Goal: Task Accomplishment & Management: Use online tool/utility

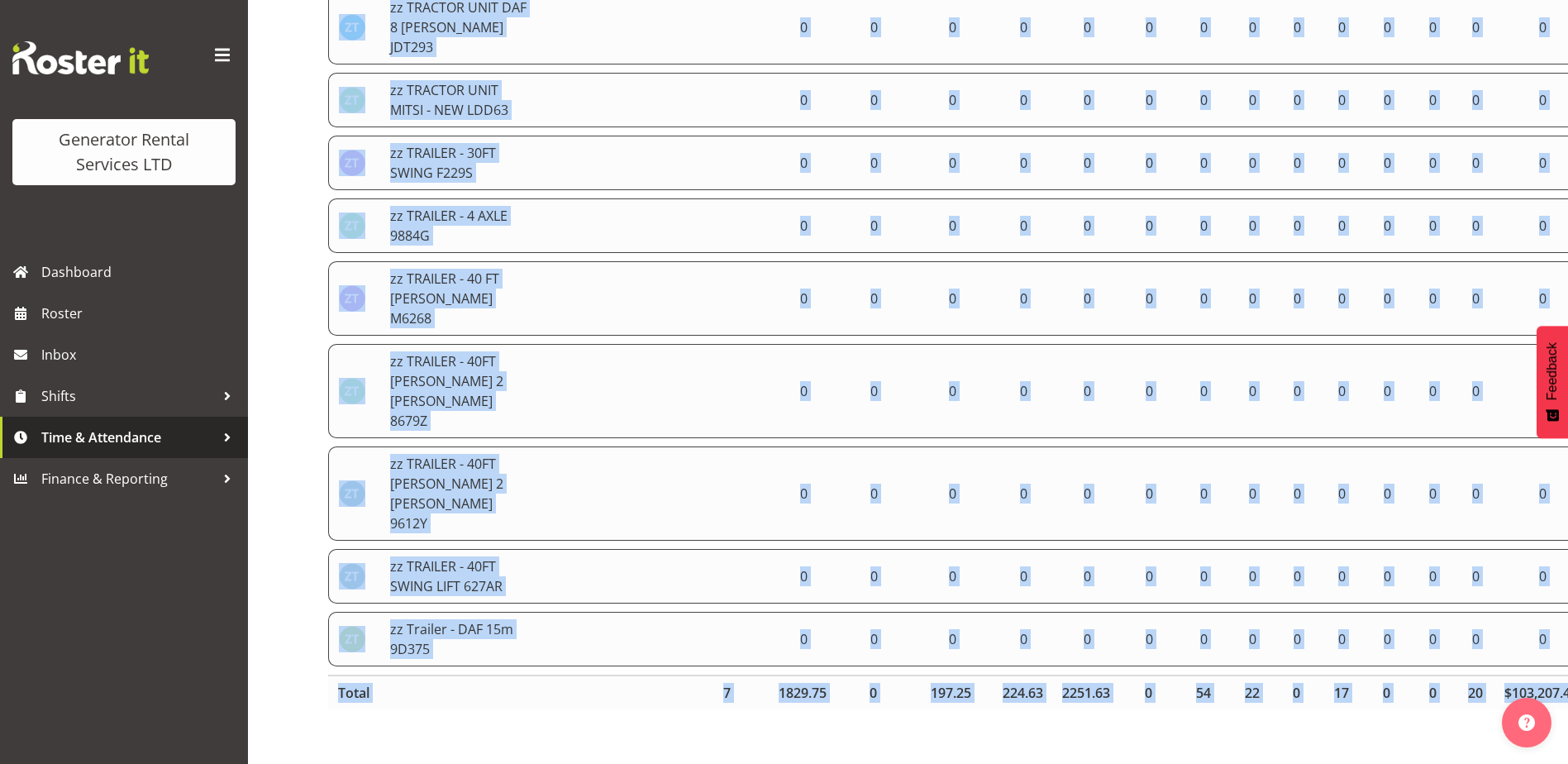
scroll to position [0, 47]
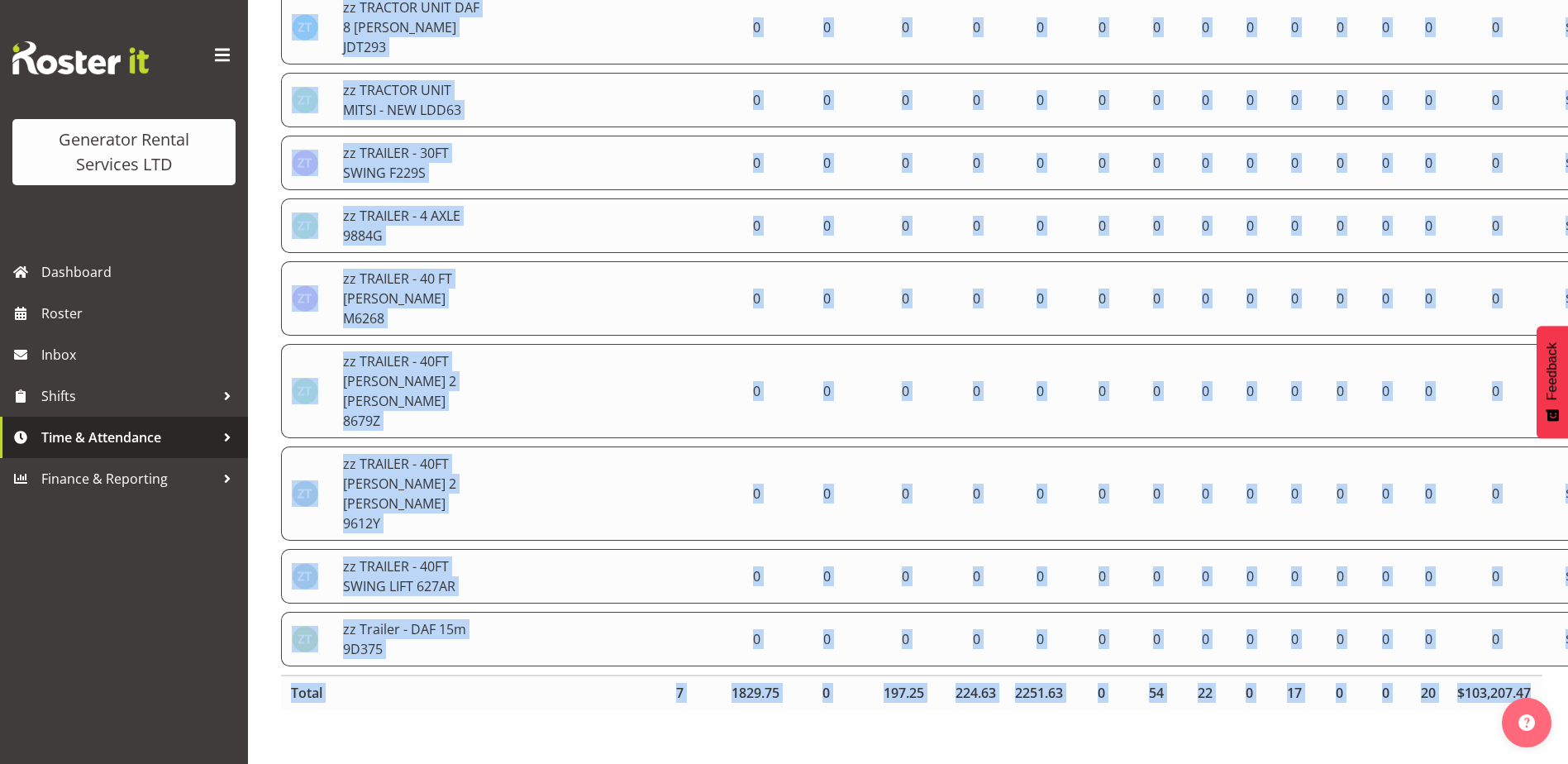
click at [81, 442] on span "Time & Attendance" at bounding box center [128, 438] width 173 height 25
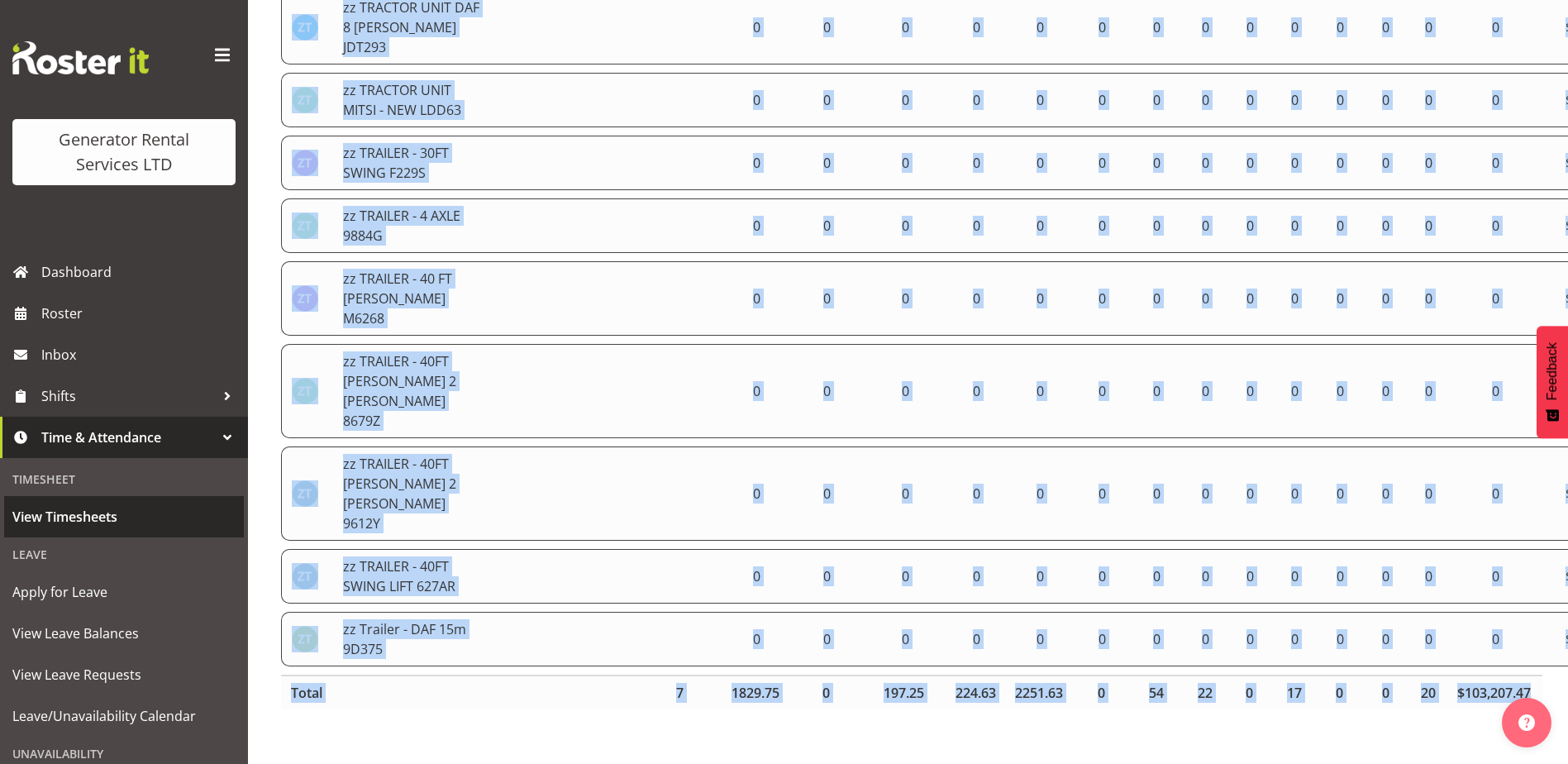
click at [69, 518] on span "View Timesheets" at bounding box center [124, 517] width 224 height 25
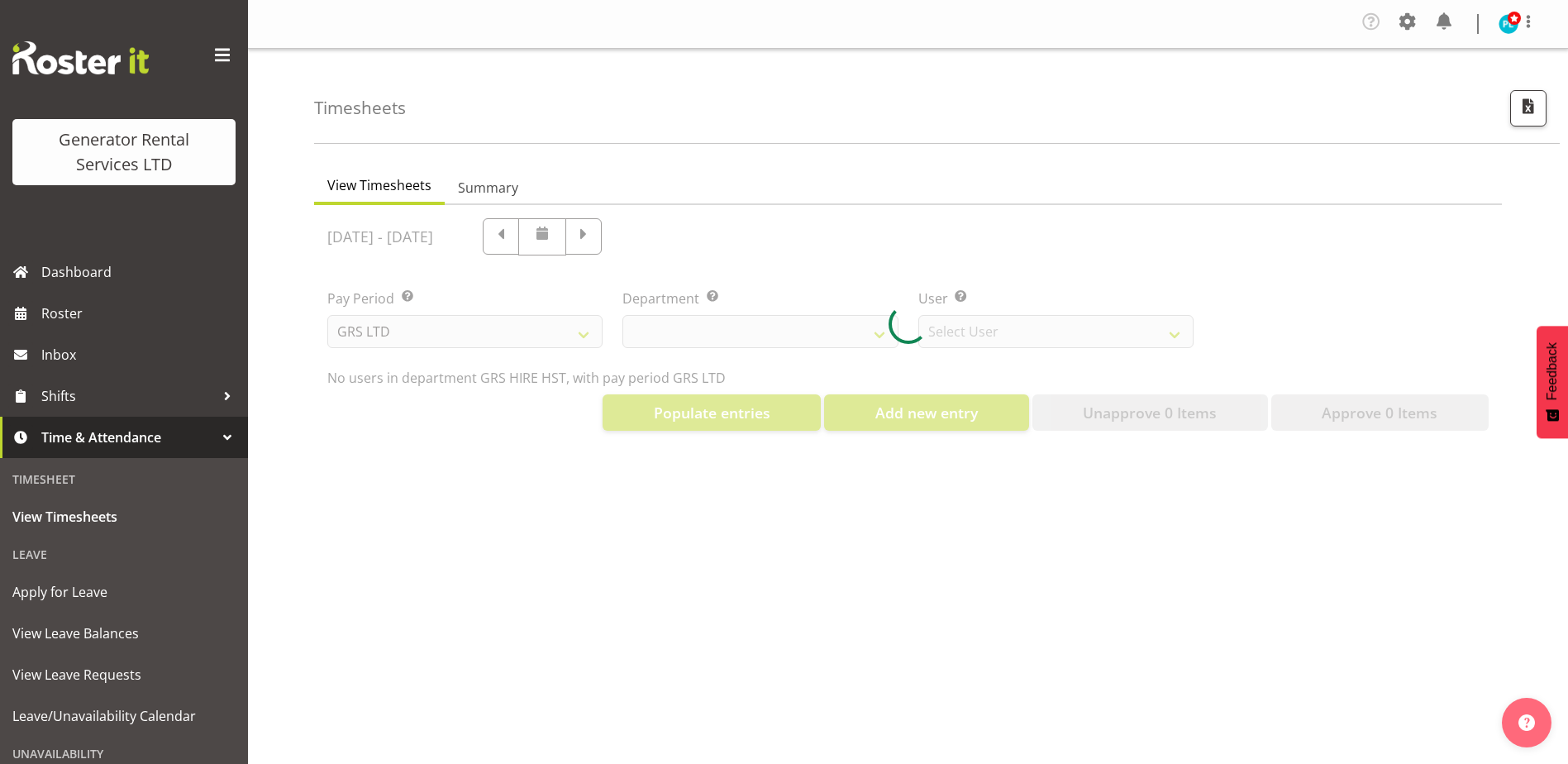
select select "22"
select select "149"
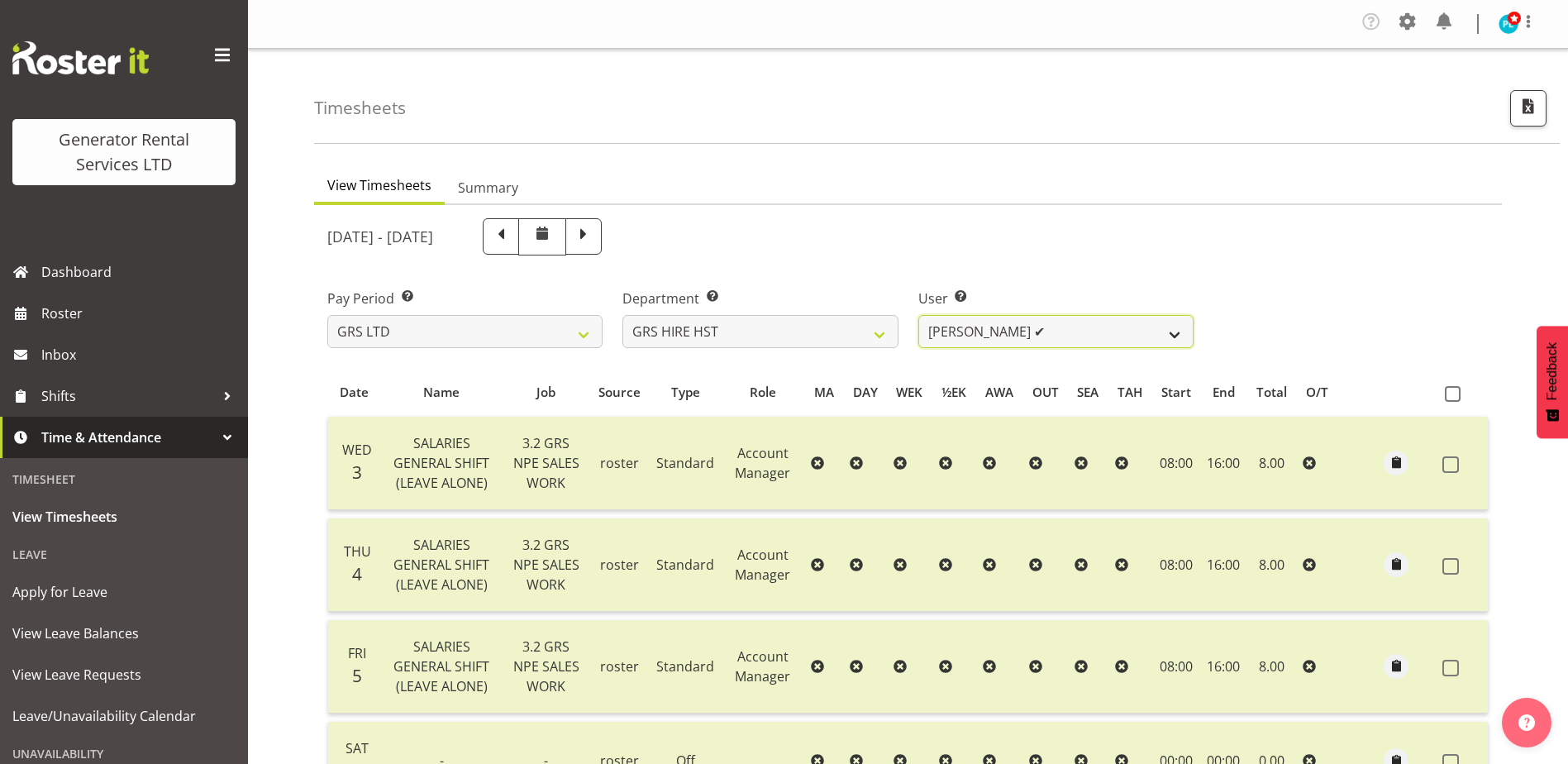
click at [1065, 322] on select "[PERSON_NAME] ✔ [PERSON_NAME] ✔ [PERSON_NAME] ✔" at bounding box center [1055, 331] width 275 height 33
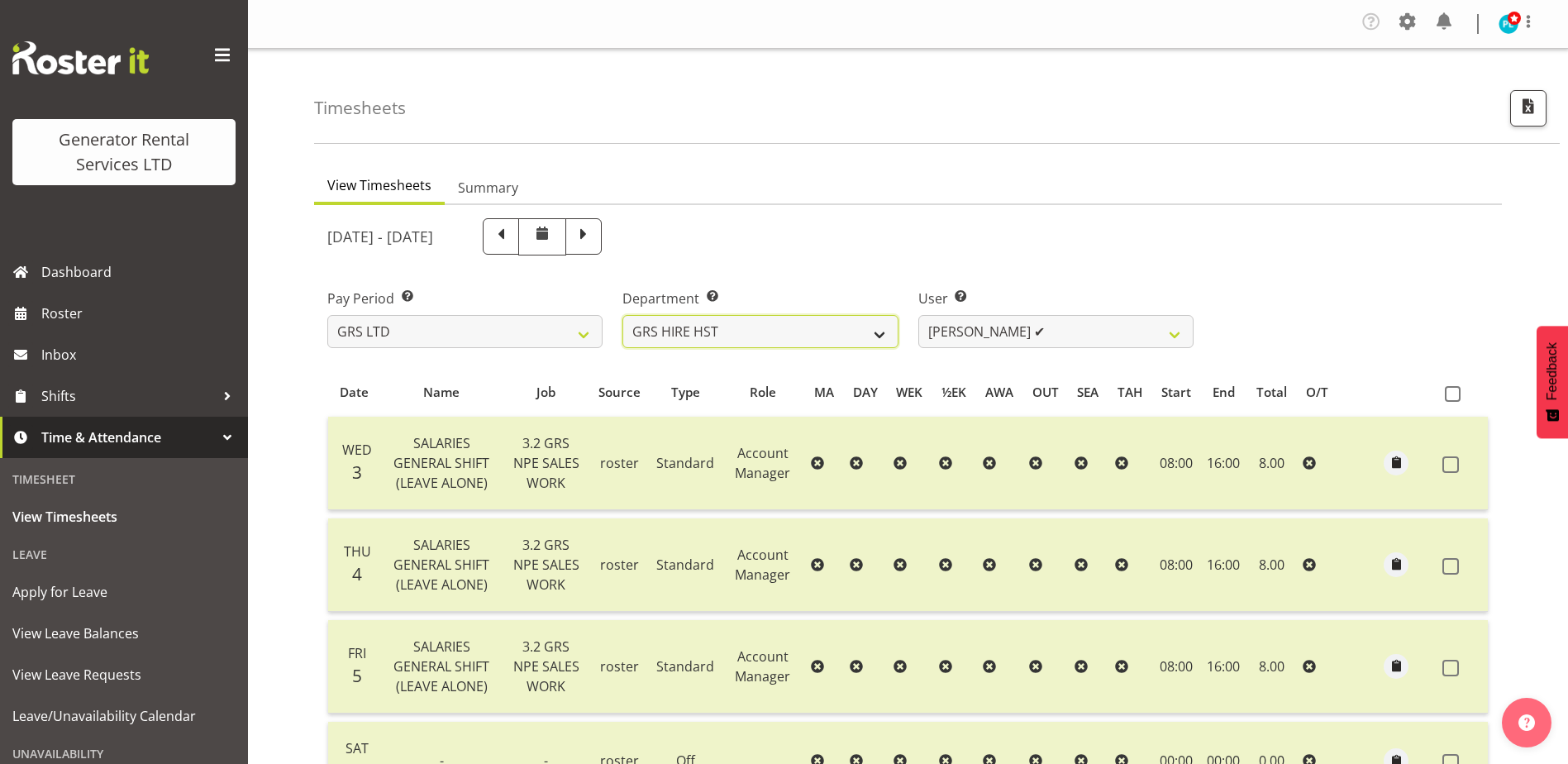
click at [875, 333] on select "GRS ADMIN AKL GRS ADMIN TGA GRS ENGINEERING AKL GRS HIRE AKL GRS HIRE HST GRS H…" at bounding box center [759, 331] width 275 height 33
click at [622, 315] on select "GRS ADMIN AKL GRS ADMIN TGA GRS ENGINEERING AKL GRS HIRE AKL GRS HIRE HST GRS H…" at bounding box center [759, 331] width 275 height 33
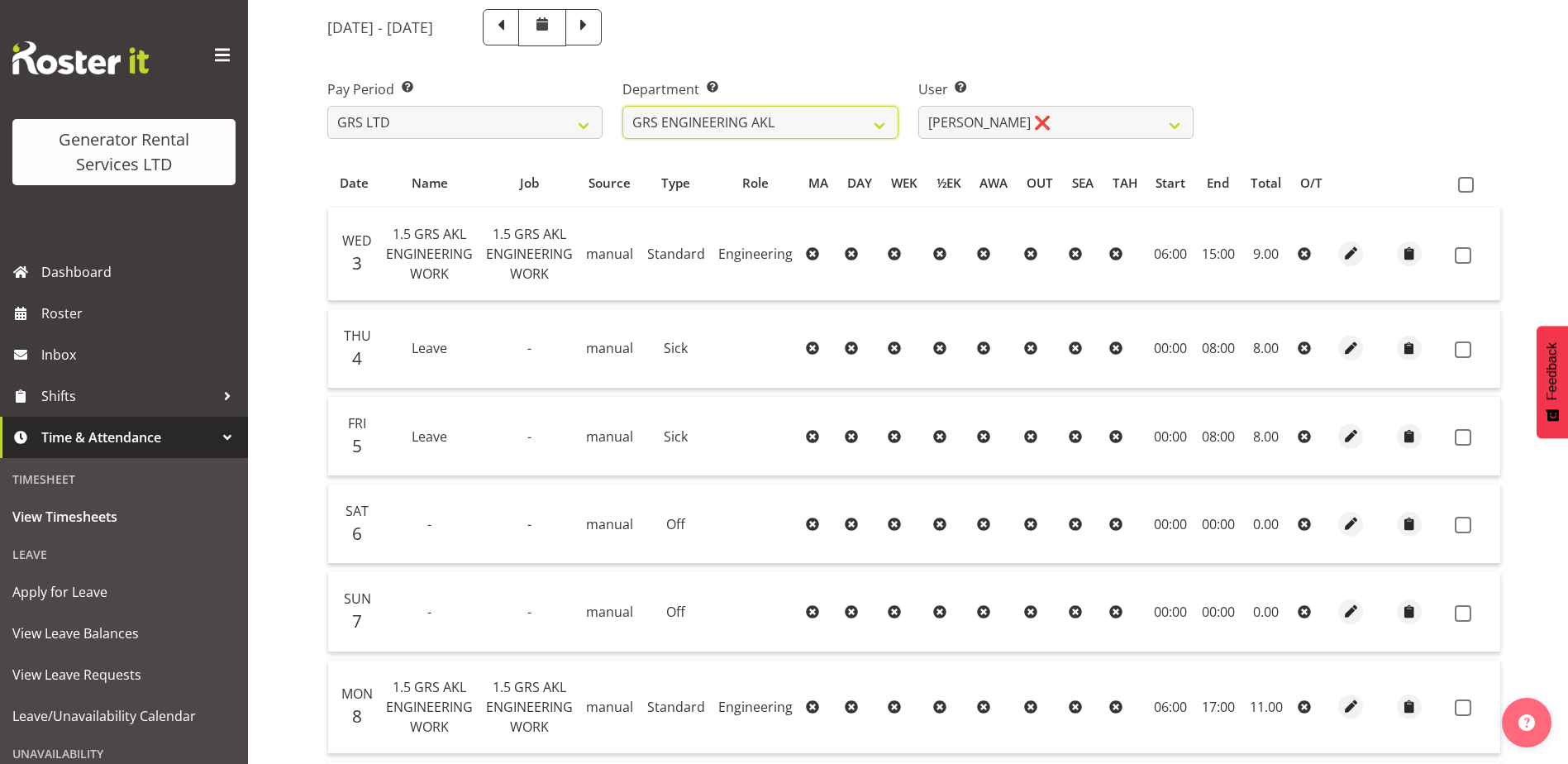
scroll to position [116, 0]
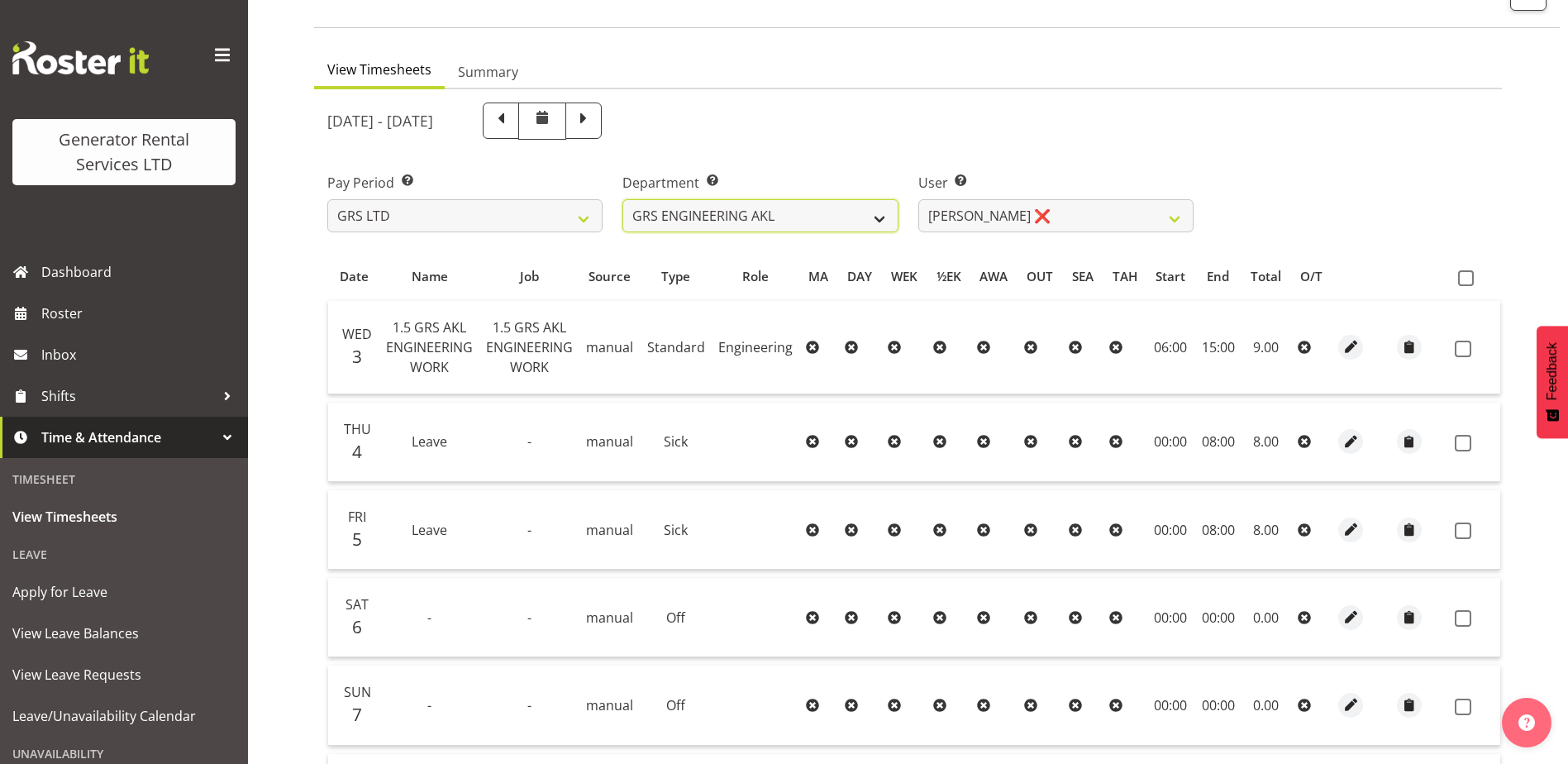
click at [876, 222] on select "GRS ADMIN AKL GRS ADMIN TGA GRS ENGINEERING AKL GRS HIRE AKL GRS HIRE HST GRS H…" at bounding box center [759, 215] width 275 height 33
click at [622, 199] on select "GRS ADMIN AKL GRS ADMIN TGA GRS ENGINEERING AKL GRS HIRE AKL GRS HIRE HST GRS H…" at bounding box center [759, 215] width 275 height 33
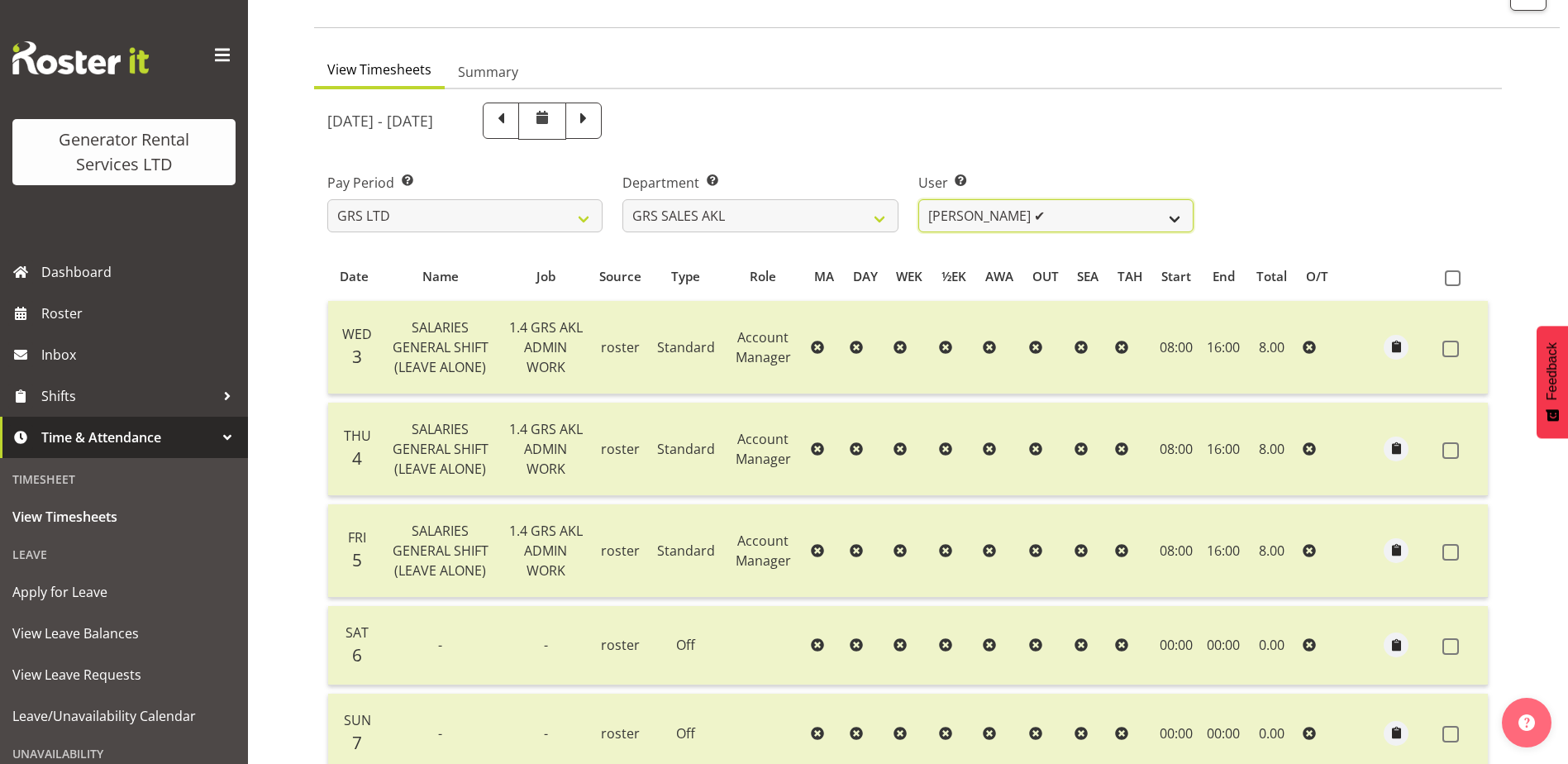
click at [1039, 220] on select "Hamish MacMillan ✔ Kay Campbell ✔ Rick Ankers ✔ Ryan Paulsen ✔ Sean Johnstone ❌" at bounding box center [1055, 215] width 275 height 33
click at [857, 220] on select "GRS ADMIN AKL GRS ADMIN TGA GRS ENGINEERING AKL GRS HIRE AKL GRS HIRE HST GRS H…" at bounding box center [759, 215] width 275 height 33
click at [622, 199] on select "GRS ADMIN AKL GRS ADMIN TGA GRS ENGINEERING AKL GRS HIRE AKL GRS HIRE HST GRS H…" at bounding box center [759, 215] width 275 height 33
click at [1146, 220] on select "James Goodin ✔" at bounding box center [1055, 215] width 275 height 33
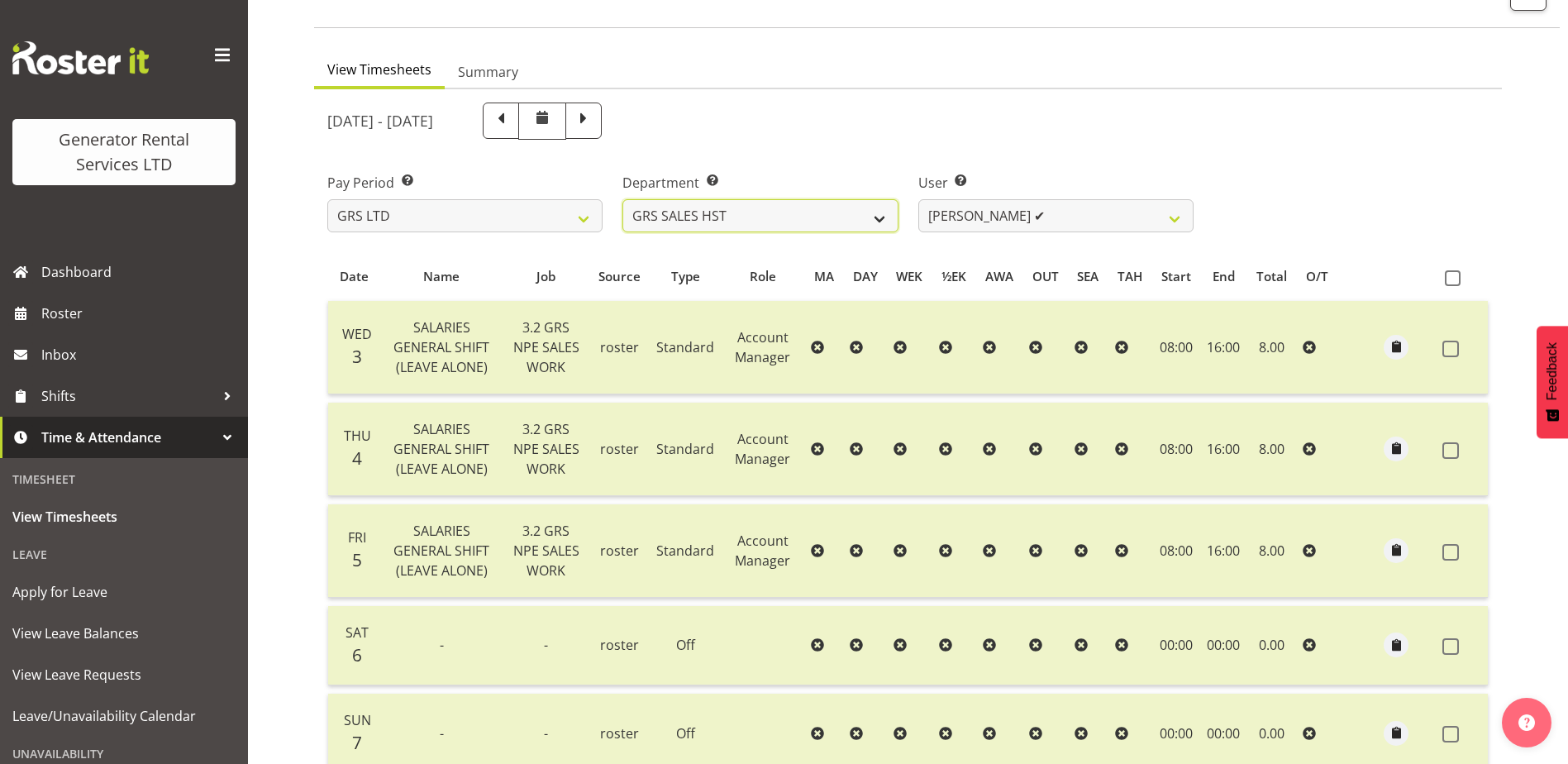
click at [858, 229] on select "GRS ADMIN AKL GRS ADMIN TGA GRS ENGINEERING AKL GRS HIRE AKL GRS HIRE HST GRS H…" at bounding box center [759, 215] width 275 height 33
click at [622, 199] on select "GRS ADMIN AKL GRS ADMIN TGA GRS ENGINEERING AKL GRS HIRE AKL GRS HIRE HST GRS H…" at bounding box center [759, 215] width 275 height 33
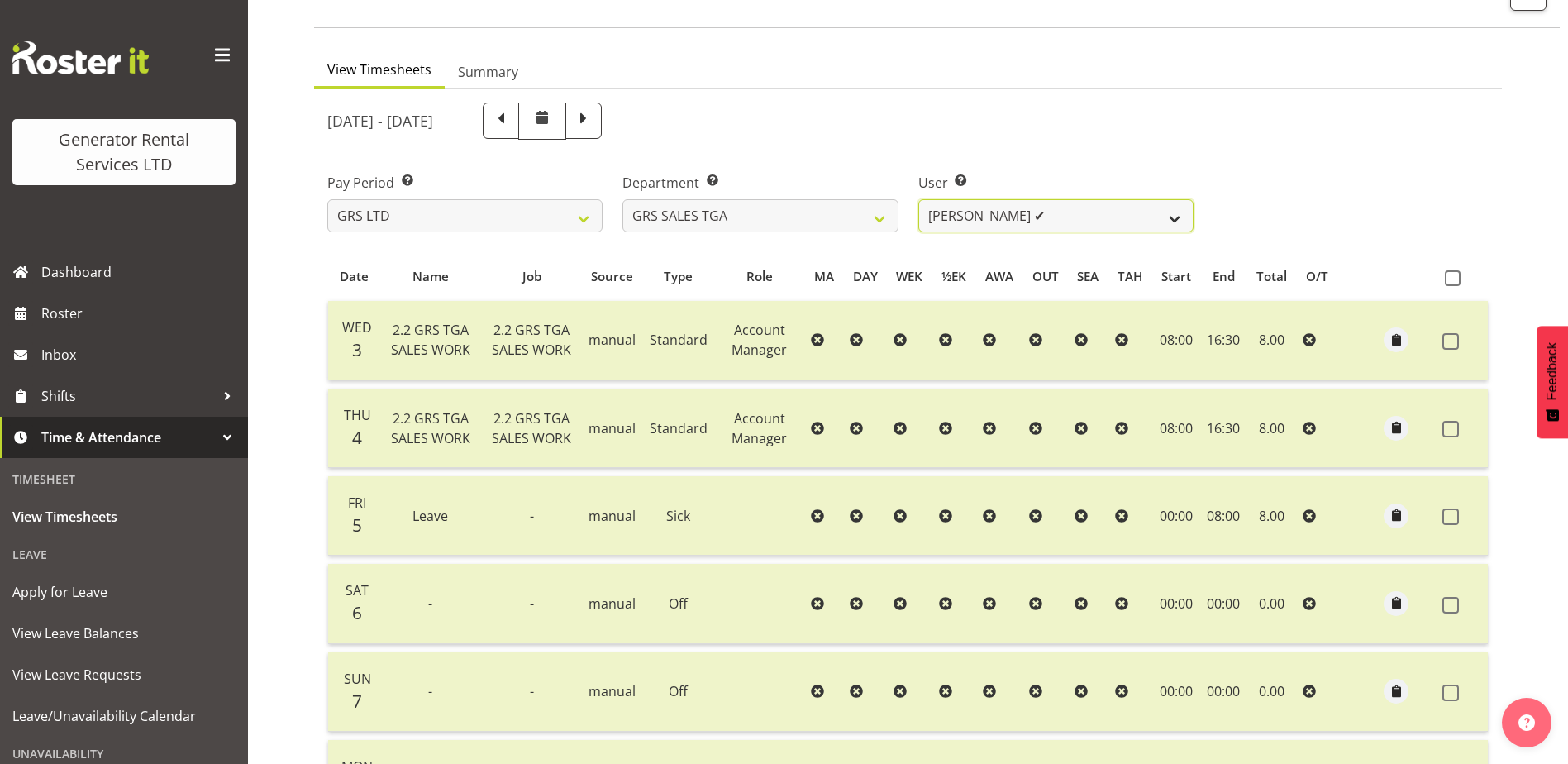
drag, startPoint x: 1005, startPoint y: 215, endPoint x: 995, endPoint y: 215, distance: 10.0
click at [1005, 215] on select "Jack Ford ✔" at bounding box center [1055, 215] width 275 height 33
click at [855, 210] on select "GRS ADMIN AKL GRS ADMIN TGA GRS ENGINEERING AKL GRS HIRE AKL GRS HIRE HST GRS H…" at bounding box center [759, 215] width 275 height 33
click at [622, 199] on select "GRS ADMIN AKL GRS ADMIN TGA GRS ENGINEERING AKL GRS HIRE AKL GRS HIRE HST GRS H…" at bounding box center [759, 215] width 275 height 33
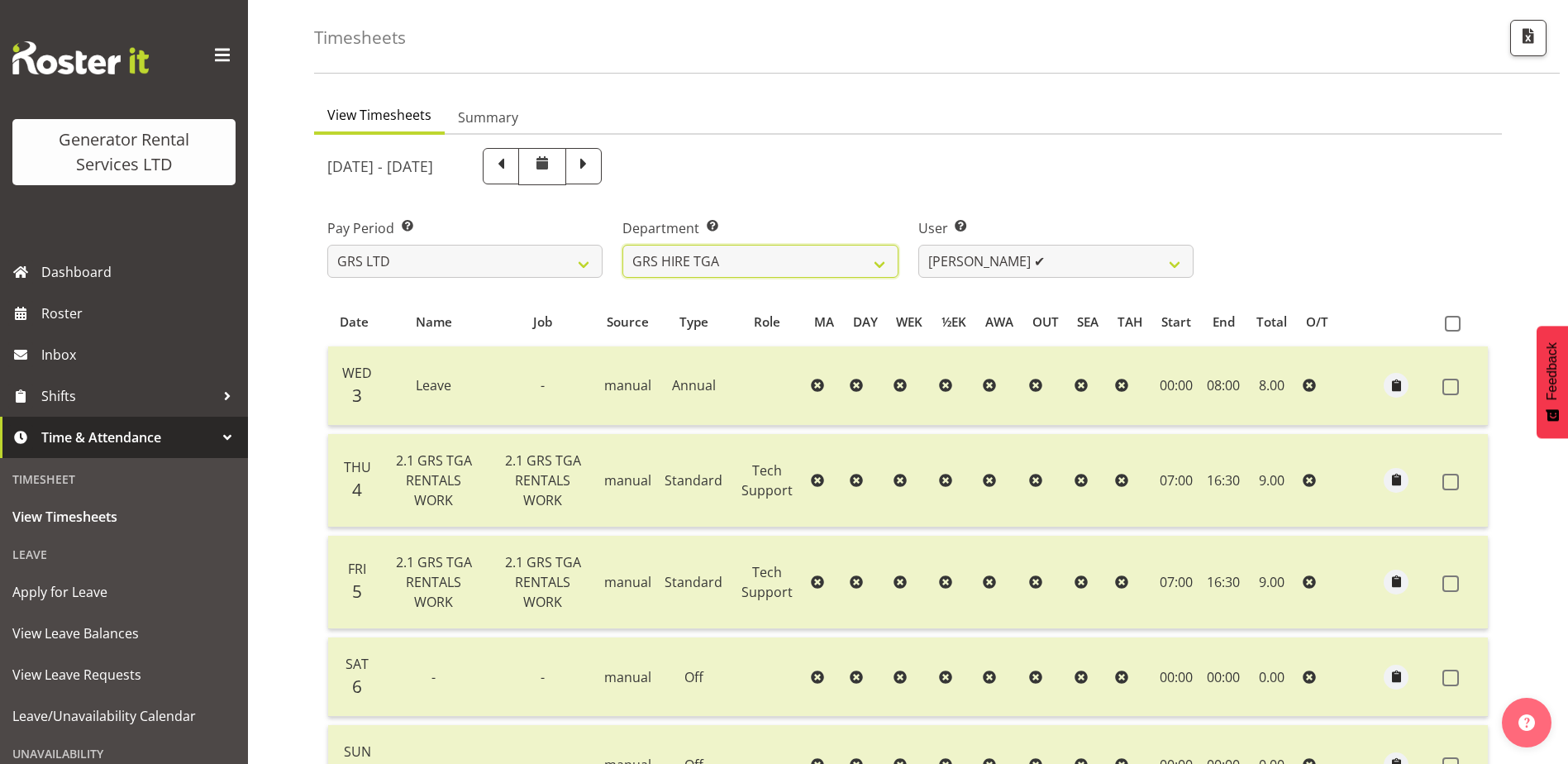
scroll to position [0, 0]
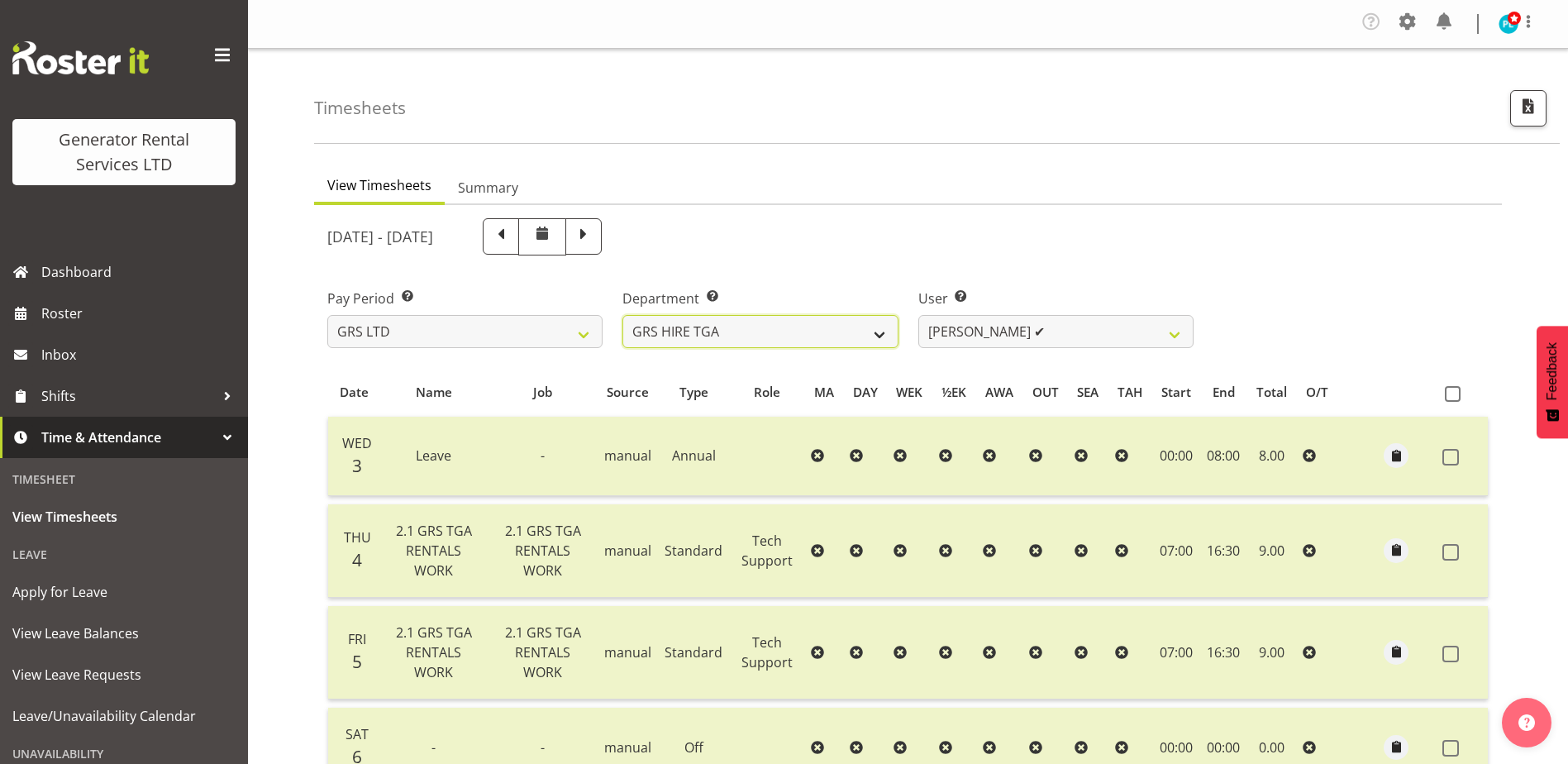
click at [854, 329] on select "GRS ADMIN AKL GRS ADMIN TGA GRS ENGINEERING AKL GRS HIRE AKL GRS HIRE HST GRS H…" at bounding box center [759, 331] width 275 height 33
select select "20"
click at [622, 315] on select "GRS ADMIN AKL GRS ADMIN TGA GRS ENGINEERING AKL GRS HIRE AKL GRS HIRE HST GRS H…" at bounding box center [759, 331] width 275 height 33
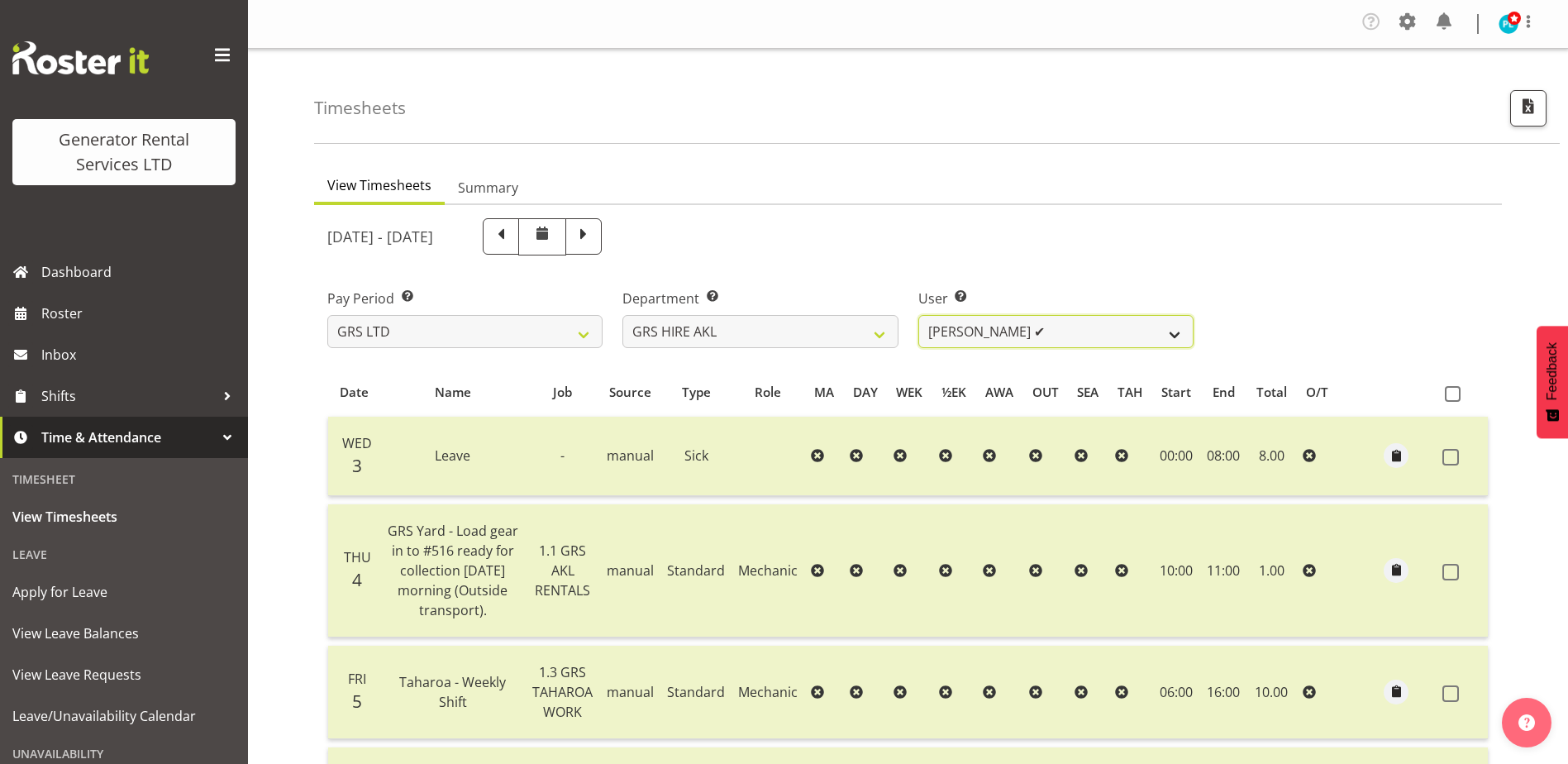
click at [1147, 335] on select "Aaron Naish ✔ Brandon Adonis ✔ Brendan (Paris) Jordan ✔ Caleb Phillips ✔ Carl S…" at bounding box center [1055, 331] width 275 height 33
select select "155"
click at [918, 315] on select "Aaron Naish ✔ Brandon Adonis ✔ Brendan (Paris) Jordan ✔ Caleb Phillips ✔ Carl S…" at bounding box center [1055, 331] width 275 height 33
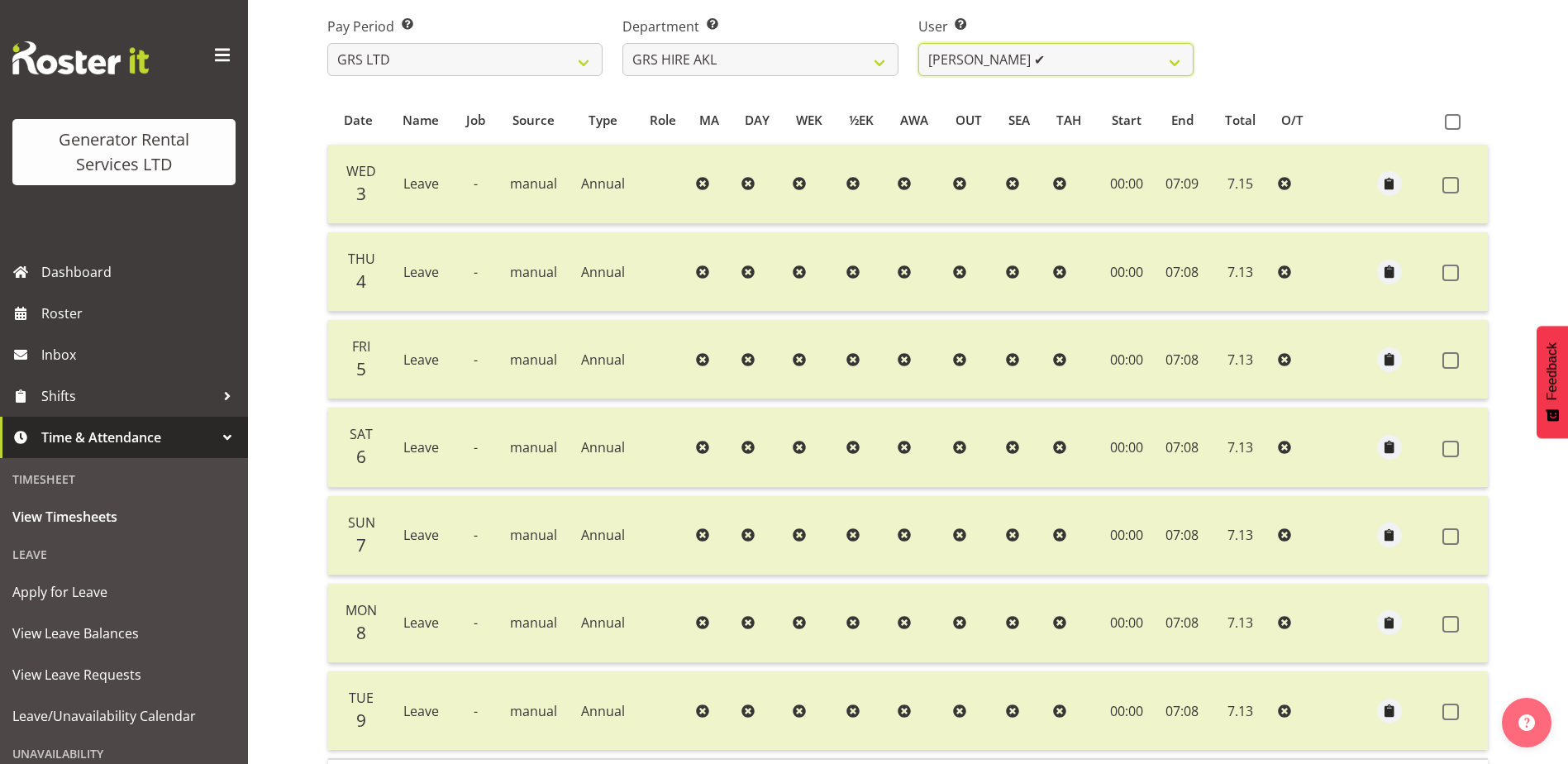
scroll to position [248, 0]
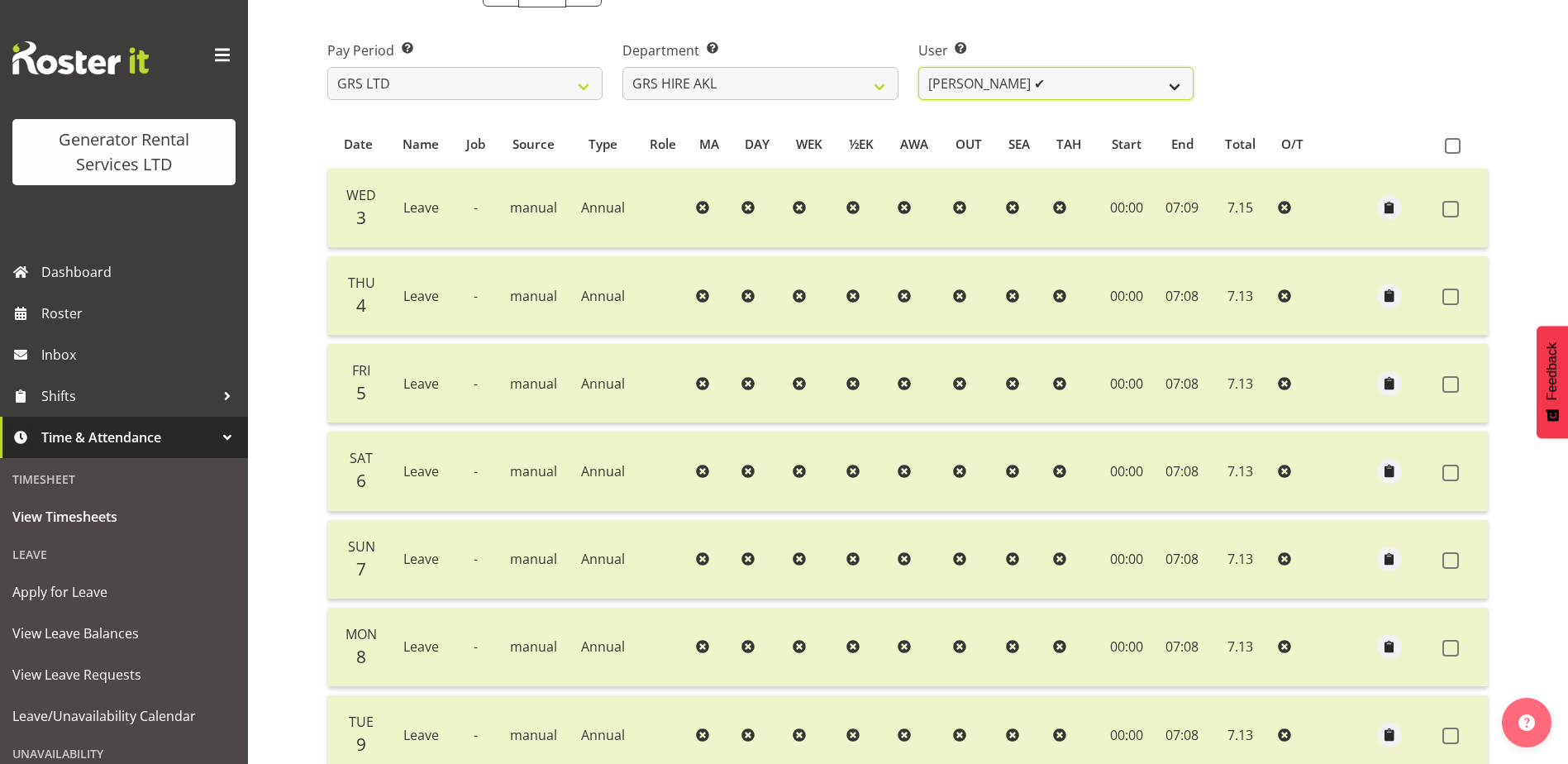
click at [1045, 87] on select "Aaron Naish ✔ Brandon Adonis ✔ Brendan (Paris) Jordan ✔ Caleb Phillips ✔ Carl S…" at bounding box center [1055, 83] width 275 height 33
drag, startPoint x: 749, startPoint y: 77, endPoint x: 780, endPoint y: 101, distance: 39.2
click at [749, 77] on select "GRS ADMIN AKL GRS ADMIN TGA GRS ENGINEERING AKL GRS HIRE AKL GRS HIRE HST GRS H…" at bounding box center [759, 83] width 275 height 33
click at [622, 67] on select "GRS ADMIN AKL GRS ADMIN TGA GRS ENGINEERING AKL GRS HIRE AKL GRS HIRE HST GRS H…" at bounding box center [759, 83] width 275 height 33
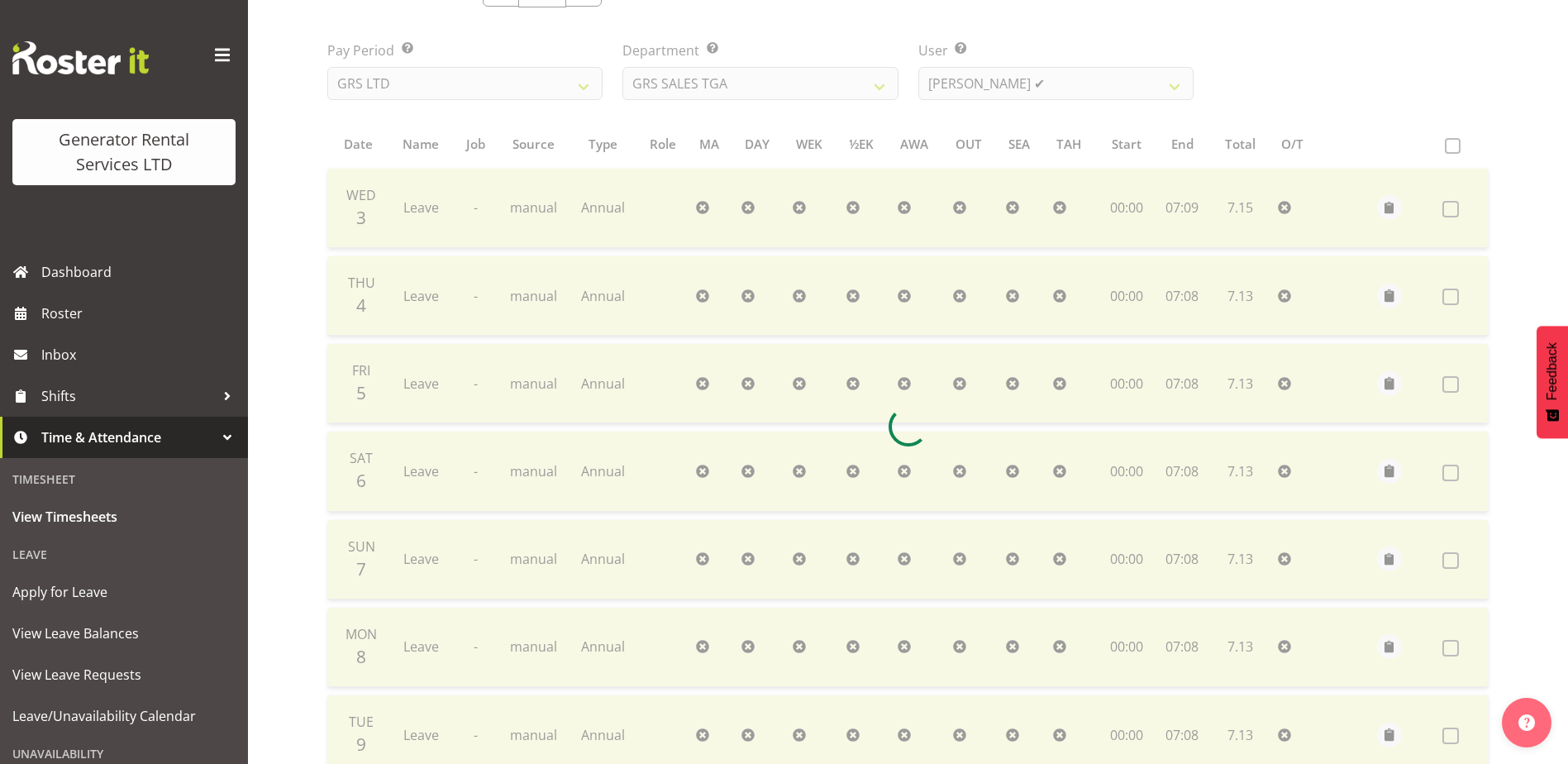
click at [999, 87] on div at bounding box center [908, 426] width 1188 height 939
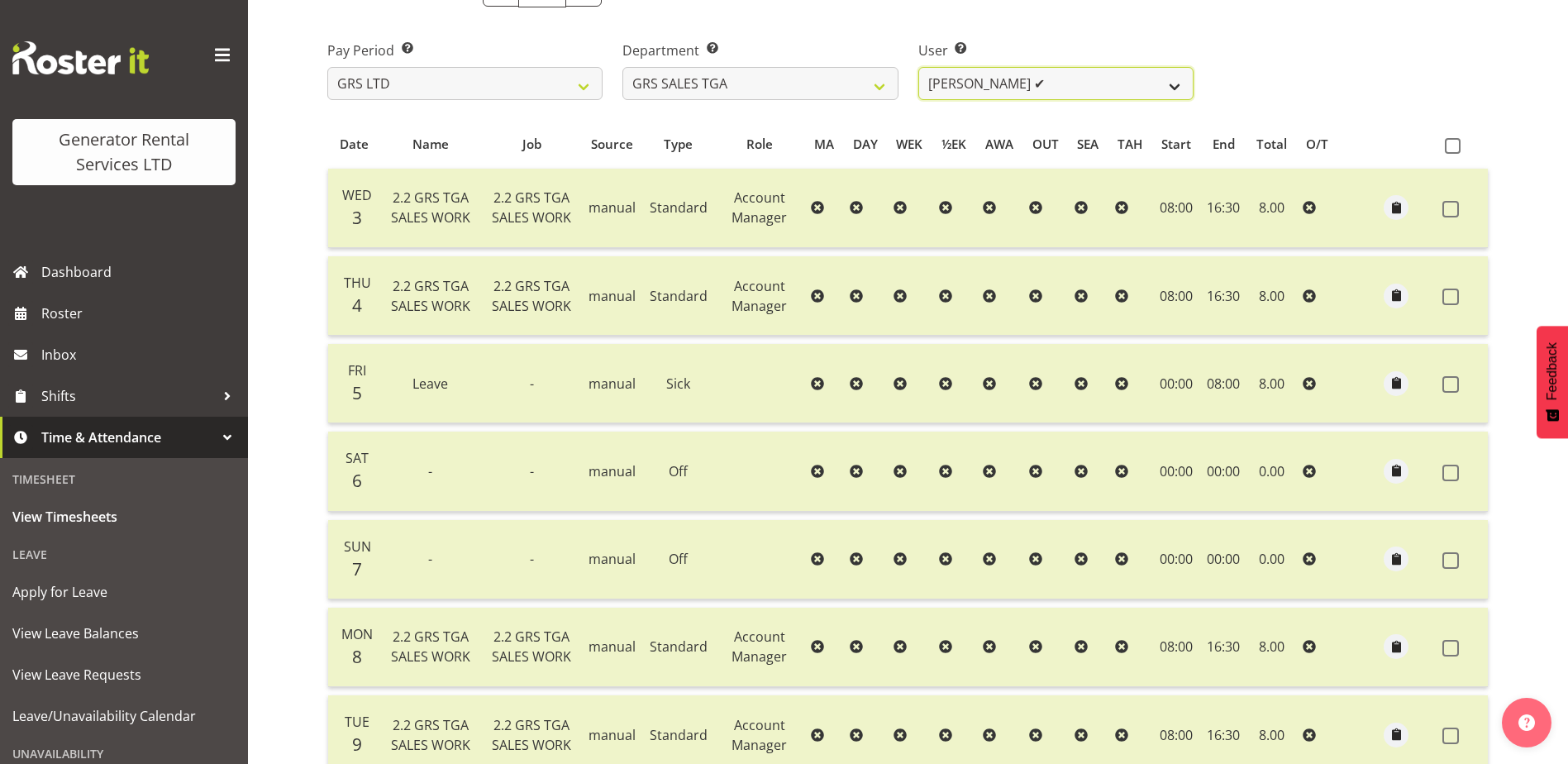
click at [1007, 85] on select "Jack Ford ✔" at bounding box center [1055, 83] width 275 height 33
drag, startPoint x: 839, startPoint y: 89, endPoint x: 849, endPoint y: 93, distance: 10.8
click at [839, 89] on select "GRS ADMIN AKL GRS ADMIN TGA GRS ENGINEERING AKL GRS HIRE AKL GRS HIRE HST GRS H…" at bounding box center [759, 83] width 275 height 33
click at [622, 67] on select "GRS ADMIN AKL GRS ADMIN TGA GRS ENGINEERING AKL GRS HIRE AKL GRS HIRE HST GRS H…" at bounding box center [759, 83] width 275 height 33
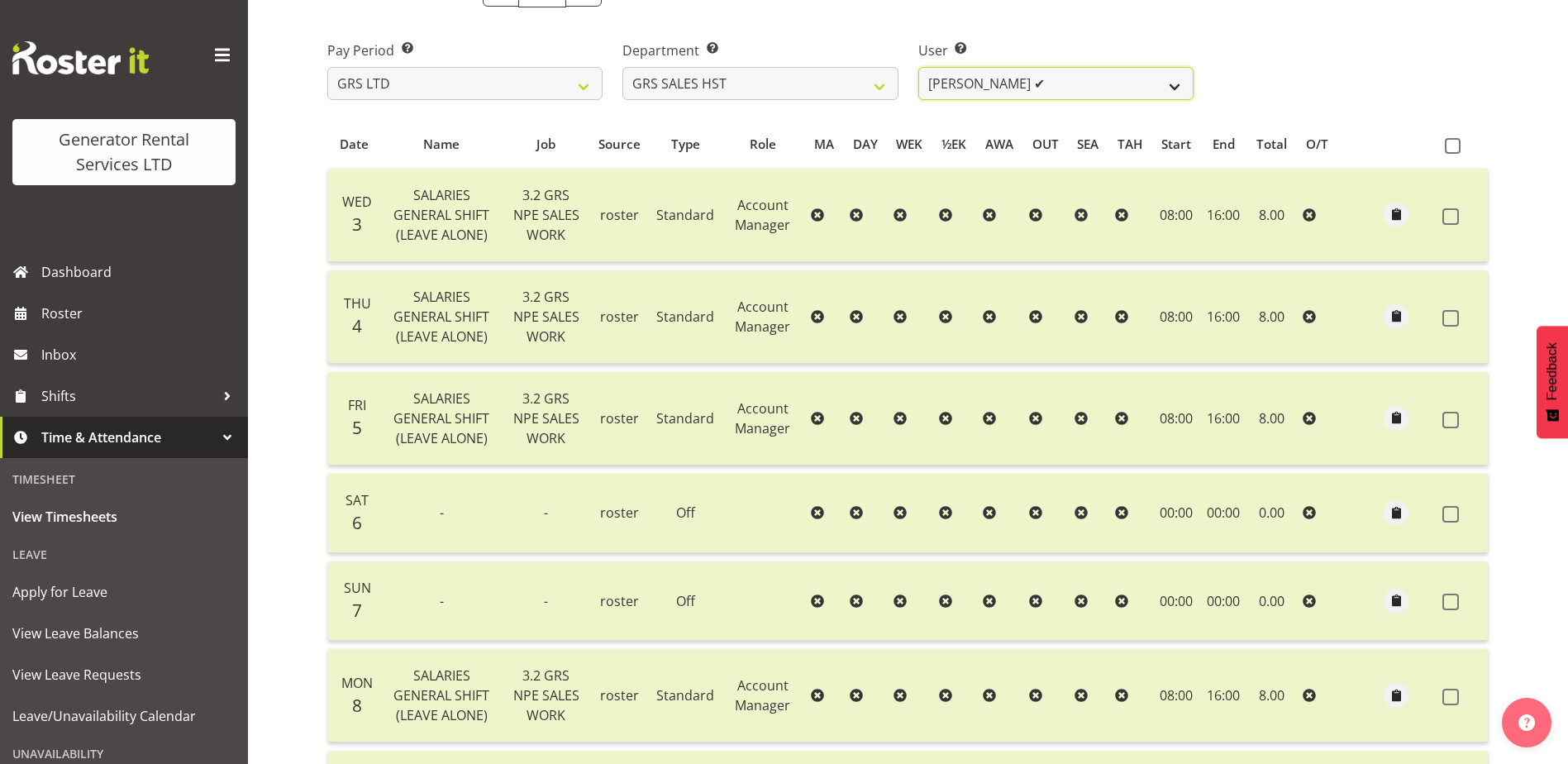
click at [1010, 90] on select "James Goodin ✔" at bounding box center [1055, 83] width 275 height 33
click at [864, 96] on select "GRS ADMIN AKL GRS ADMIN TGA GRS ENGINEERING AKL GRS HIRE AKL GRS HIRE HST GRS H…" at bounding box center [759, 83] width 275 height 33
click at [622, 67] on select "GRS ADMIN AKL GRS ADMIN TGA GRS ENGINEERING AKL GRS HIRE AKL GRS HIRE HST GRS H…" at bounding box center [759, 83] width 275 height 33
click at [1066, 86] on select "Hamish MacMillan ✔ Kay Campbell ✔ Rick Ankers ✔ Ryan Paulsen ✔ Sean Johnstone ❌" at bounding box center [1055, 83] width 275 height 33
click at [771, 97] on select "GRS ADMIN AKL GRS ADMIN TGA GRS ENGINEERING AKL GRS HIRE AKL GRS HIRE HST GRS H…" at bounding box center [759, 83] width 275 height 33
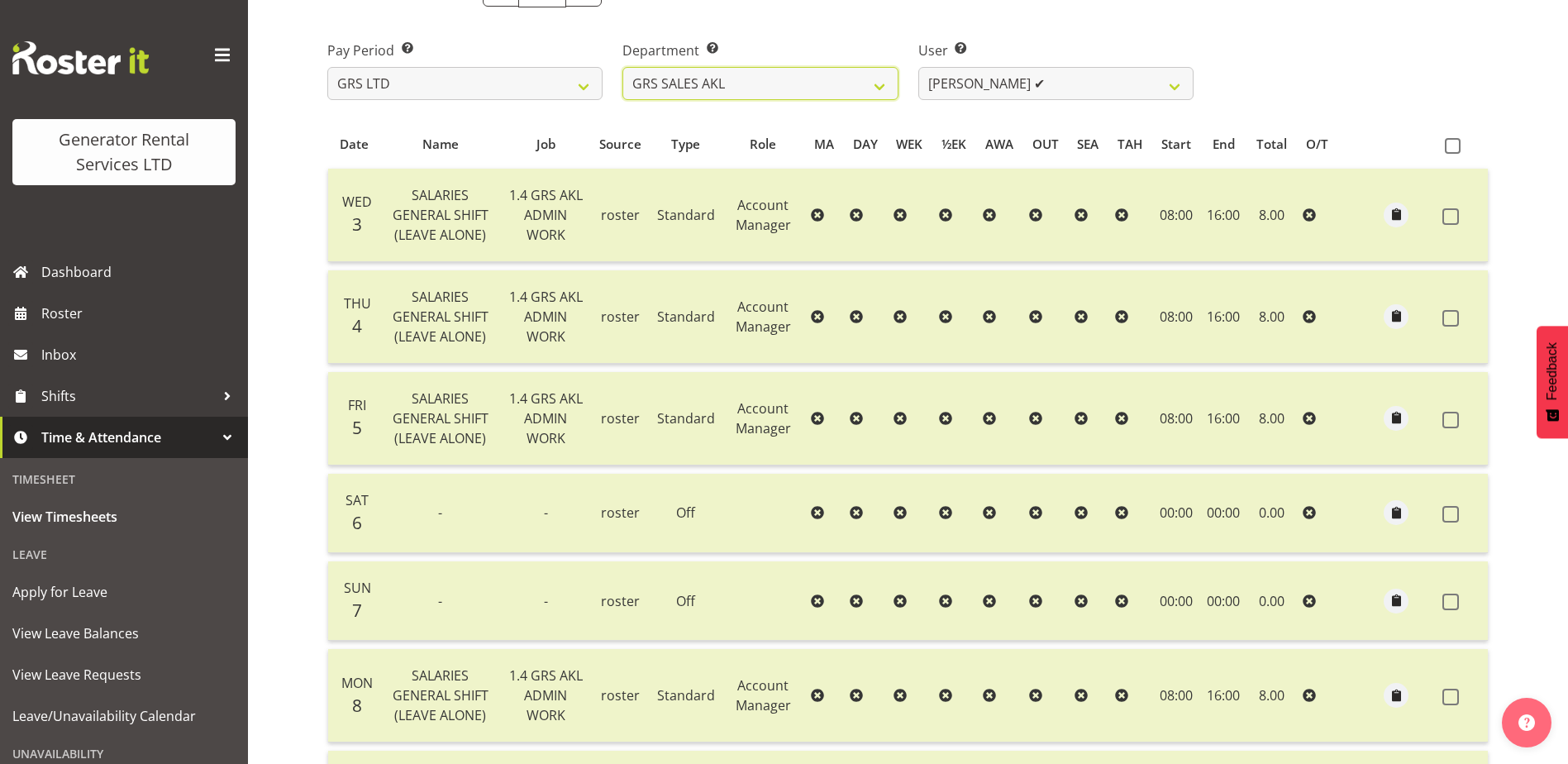
select select "21"
click at [622, 67] on select "GRS ADMIN AKL GRS ADMIN TGA GRS ENGINEERING AKL GRS HIRE AKL GRS HIRE HST GRS H…" at bounding box center [759, 83] width 275 height 33
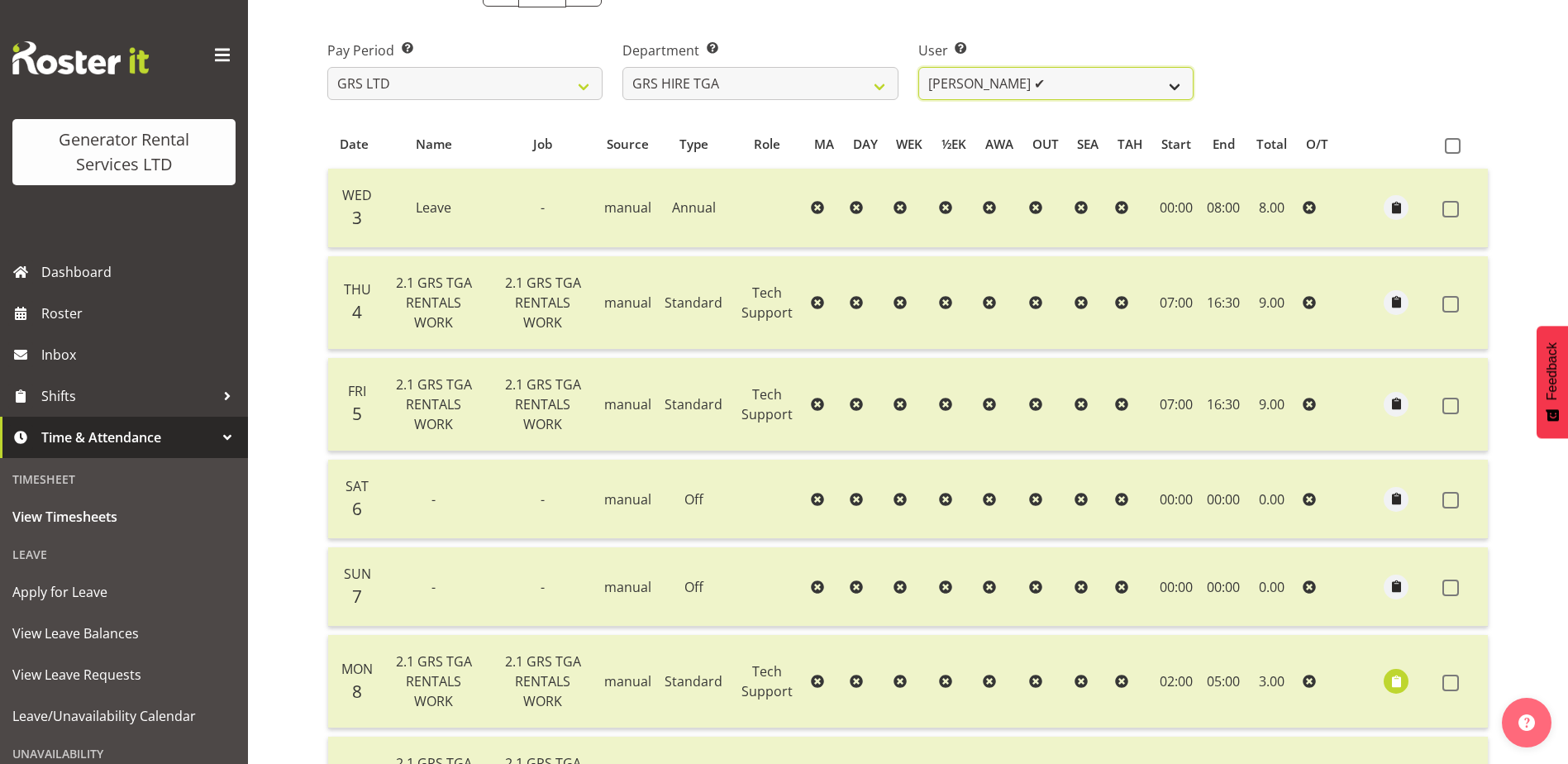
click at [1030, 88] on select "Brenton Vanzwol ✔ James Hilhorst ✔ Nathan Maxwell ✔ Rob Wallace ✔ Steve Knill ✔" at bounding box center [1055, 83] width 275 height 33
select select "5206"
click at [918, 67] on select "Brenton Vanzwol ✔ James Hilhorst ✔ Nathan Maxwell ✔ Rob Wallace ✔ Steve Knill ✔" at bounding box center [1055, 83] width 275 height 33
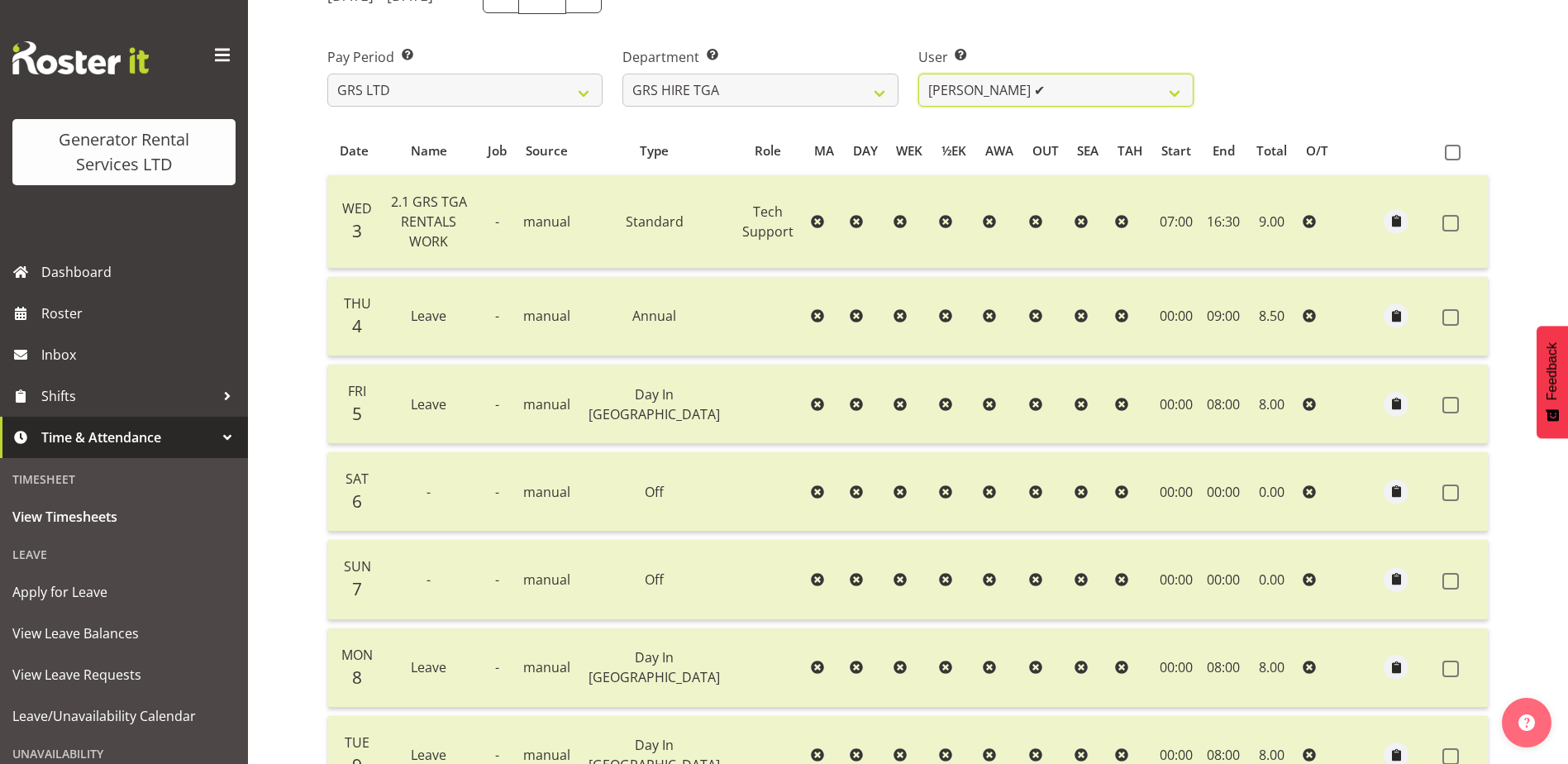
scroll to position [157, 0]
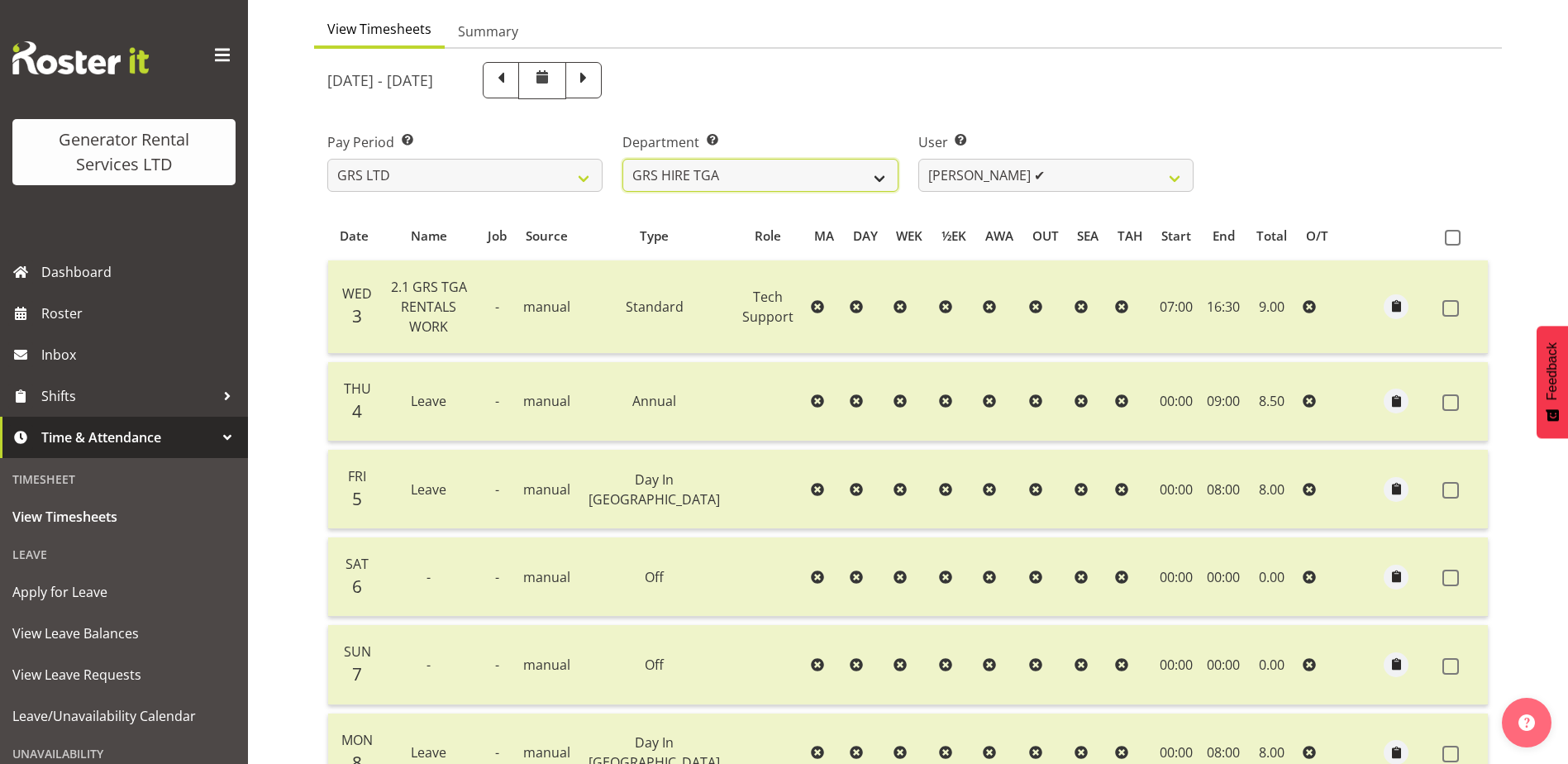
click at [813, 180] on select "GRS ADMIN AKL GRS ADMIN TGA GRS ENGINEERING AKL GRS HIRE AKL GRS HIRE HST GRS H…" at bounding box center [759, 175] width 275 height 33
select select "22"
click at [622, 159] on select "GRS ADMIN AKL GRS ADMIN TGA GRS ENGINEERING AKL GRS HIRE AKL GRS HIRE HST GRS H…" at bounding box center [759, 175] width 275 height 33
select select "149"
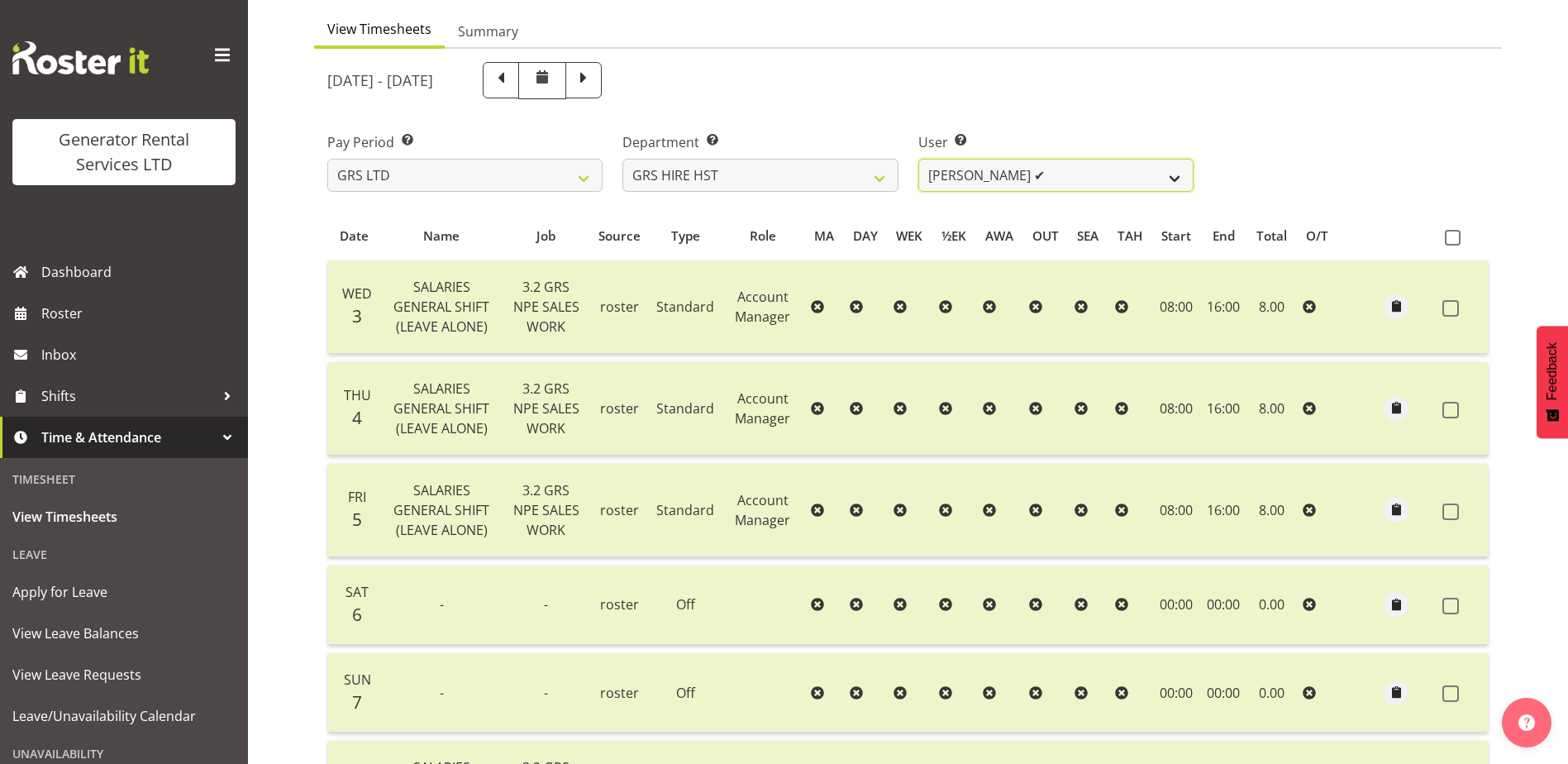
click at [1058, 180] on select "Andrew Crenfeldt ✔ Cody Gillies ✔ Stephen Kennedy ✔" at bounding box center [1055, 175] width 275 height 33
click at [778, 174] on select "GRS ADMIN AKL GRS ADMIN TGA GRS ENGINEERING AKL GRS HIRE AKL GRS HIRE HST GRS H…" at bounding box center [759, 175] width 275 height 33
select select "20"
click at [622, 159] on select "GRS ADMIN AKL GRS ADMIN TGA GRS ENGINEERING AKL GRS HIRE AKL GRS HIRE HST GRS H…" at bounding box center [759, 175] width 275 height 33
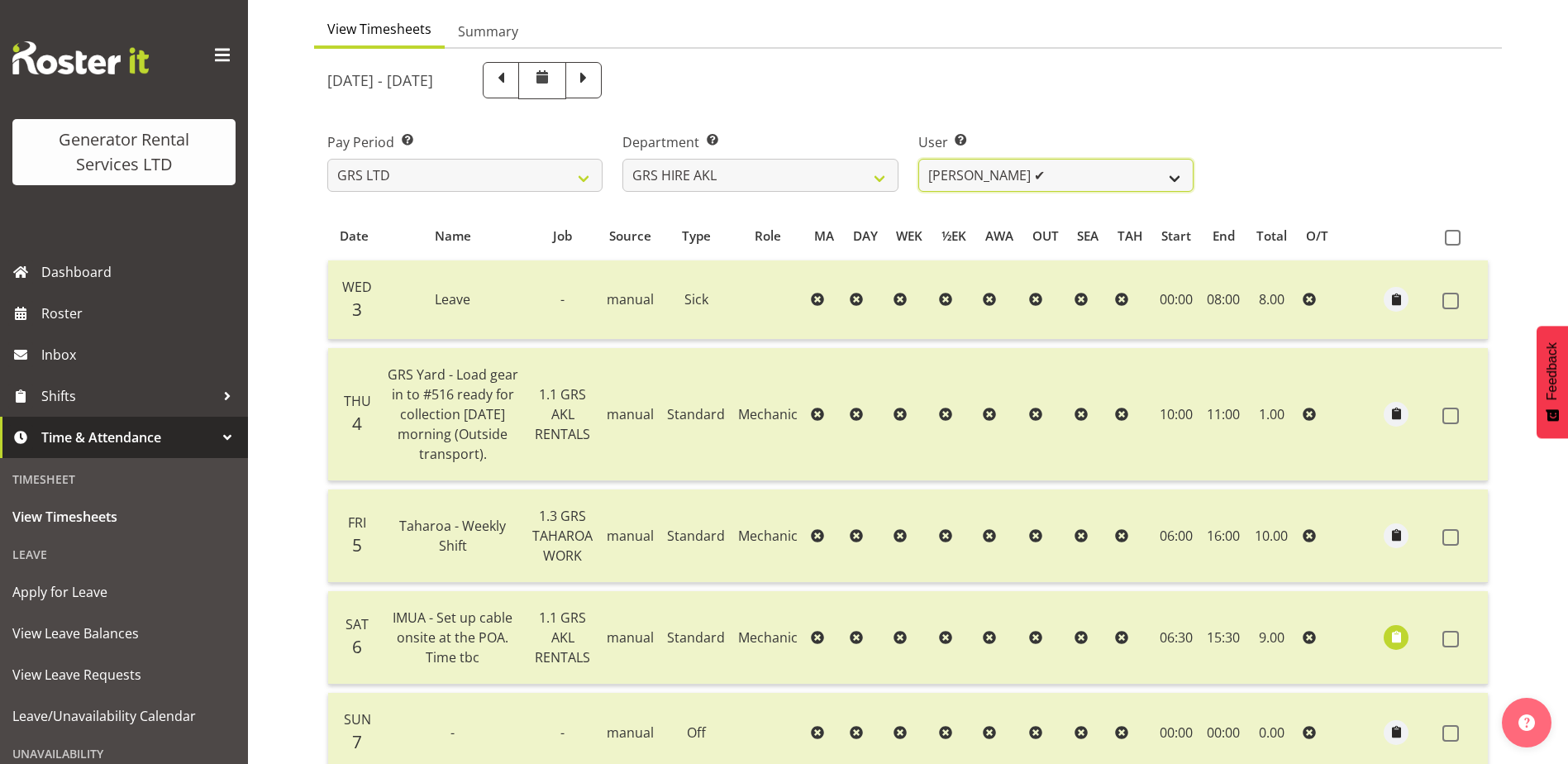
click at [1042, 173] on select "Aaron Naish ✔ Brandon Adonis ✔ Brendan (Paris) Jordan ✔ Caleb Phillips ✔ Carl S…" at bounding box center [1055, 175] width 275 height 33
click at [918, 159] on select "Aaron Naish ✔ Brandon Adonis ✔ Brendan (Paris) Jordan ✔ Caleb Phillips ✔ Carl S…" at bounding box center [1055, 175] width 275 height 33
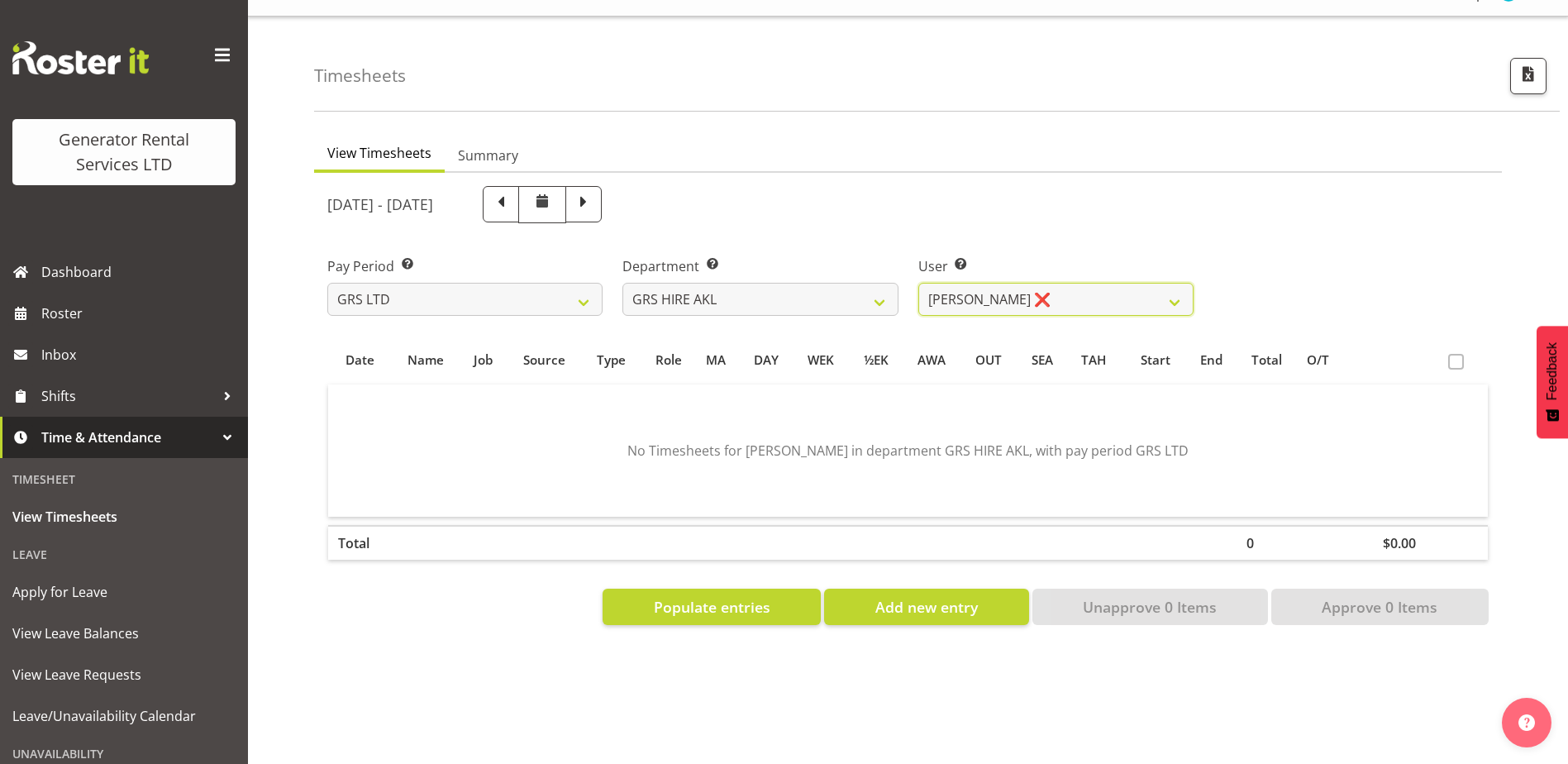
scroll to position [0, 0]
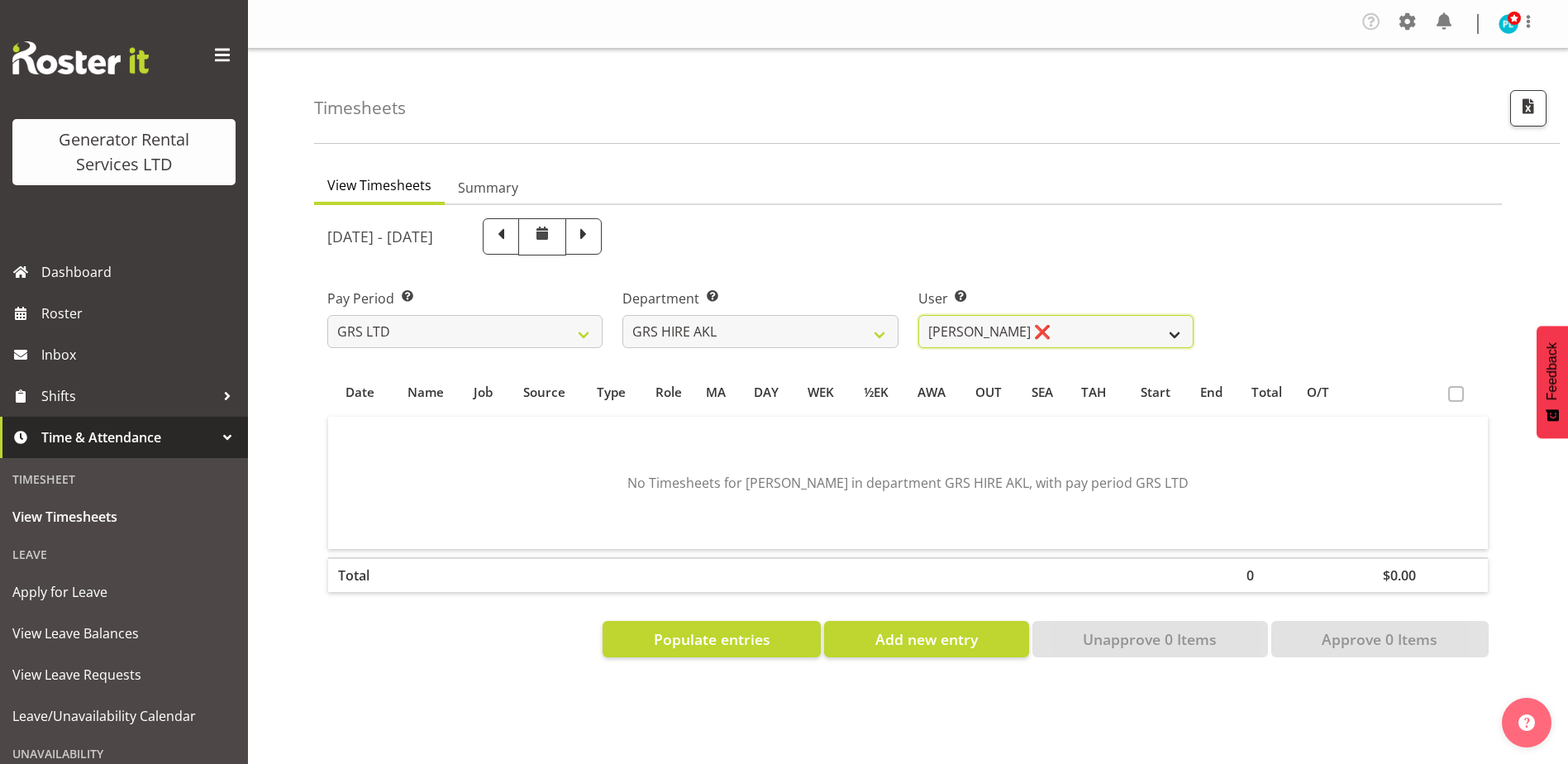
click at [1095, 334] on select "Aaron Naish ✔ Brandon Adonis ✔ Brendan (Paris) Jordan ✔ Caleb Phillips ✔ Carl S…" at bounding box center [1055, 331] width 275 height 33
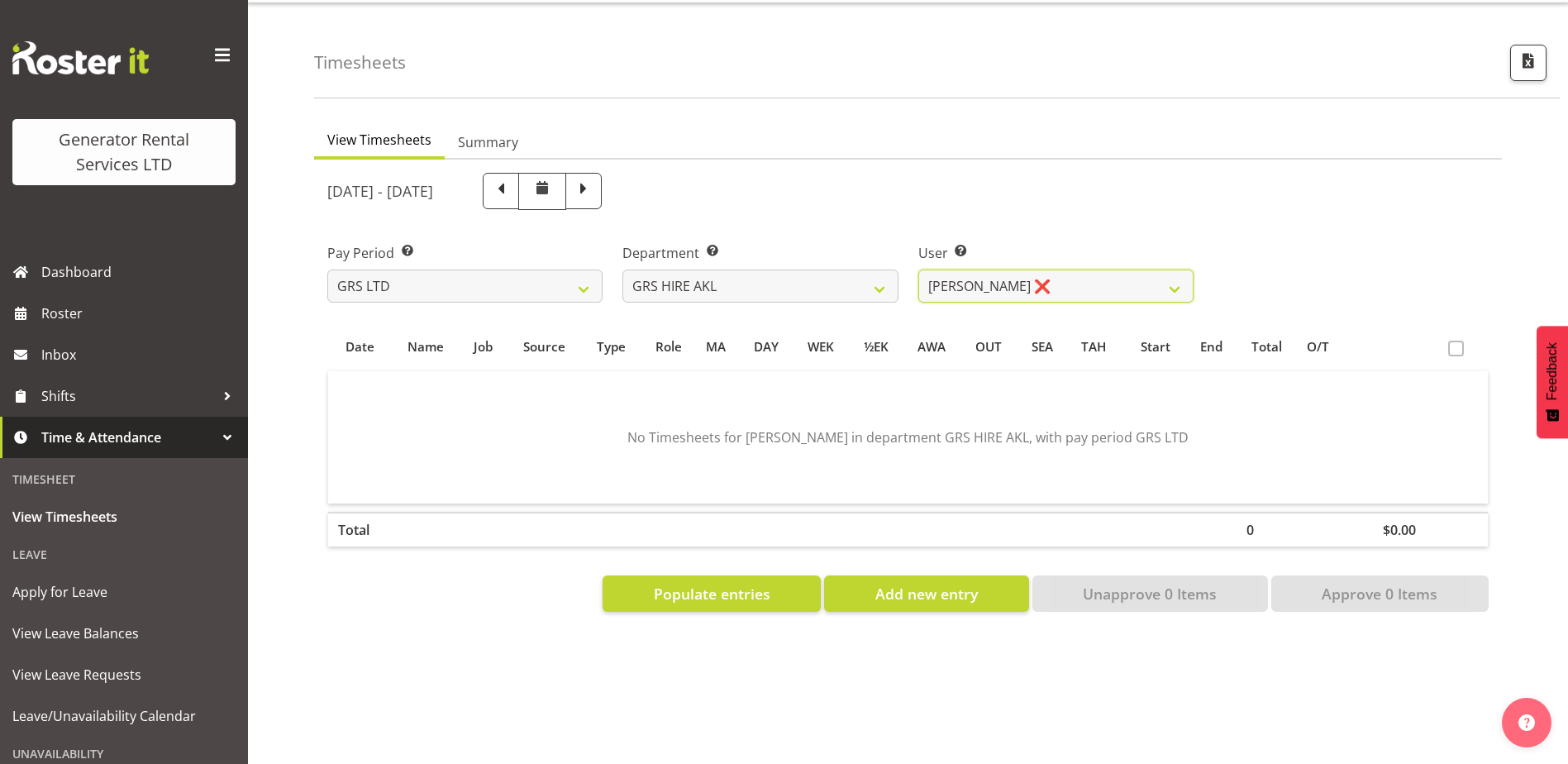
scroll to position [66, 0]
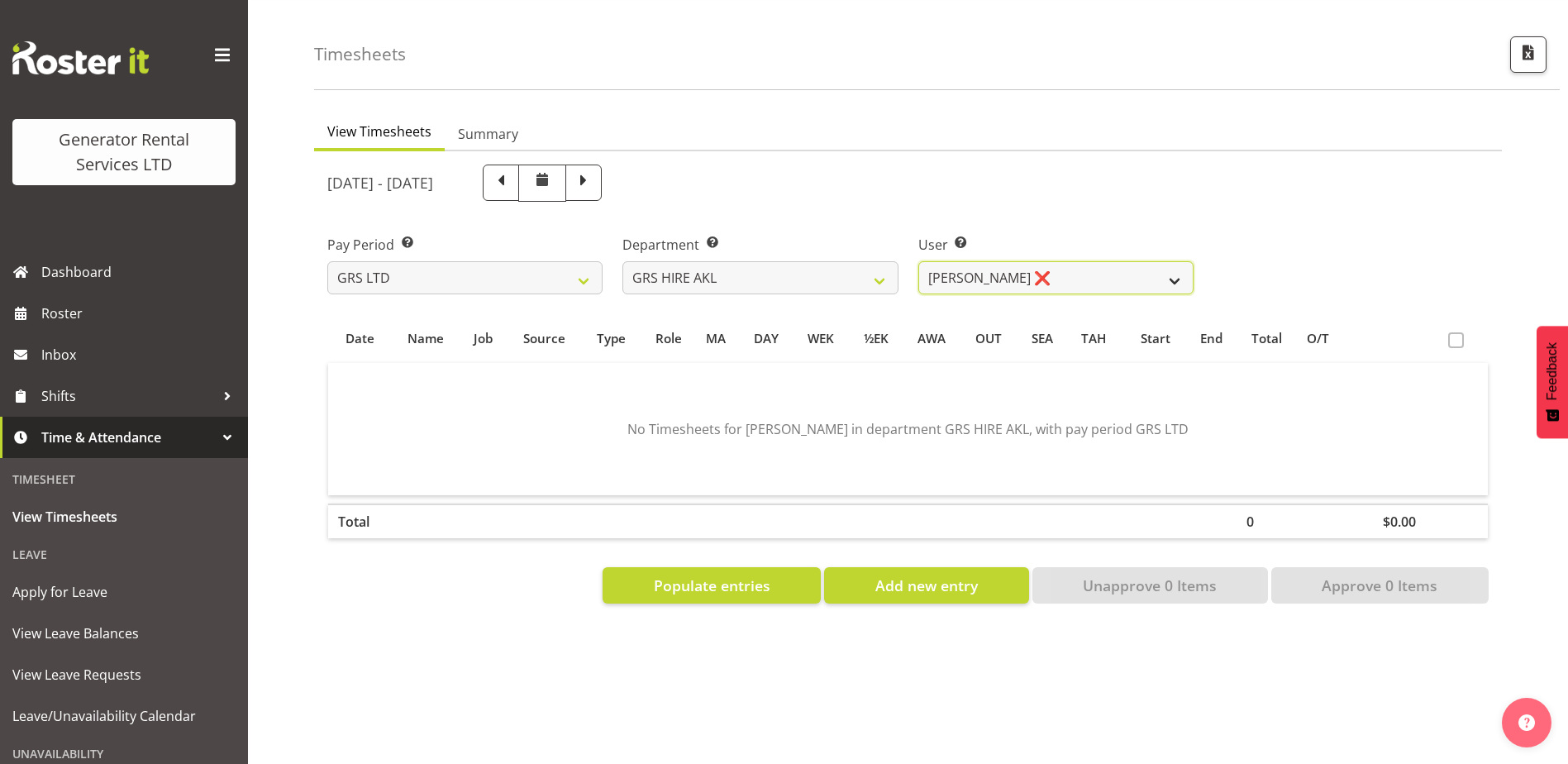
click at [1077, 276] on select "Aaron Naish ✔ Brandon Adonis ✔ Brendan (Paris) Jordan ✔ Caleb Phillips ✔ Carl S…" at bounding box center [1055, 278] width 275 height 33
click at [1071, 262] on select "Aaron Naish ✔ Brandon Adonis ✔ Brendan (Paris) Jordan ✔ Caleb Phillips ✔ Carl S…" at bounding box center [1055, 278] width 275 height 33
click at [918, 262] on select "Aaron Naish ✔ Brandon Adonis ✔ Brendan (Paris) Jordan ✔ Caleb Phillips ✔ Carl S…" at bounding box center [1055, 278] width 275 height 33
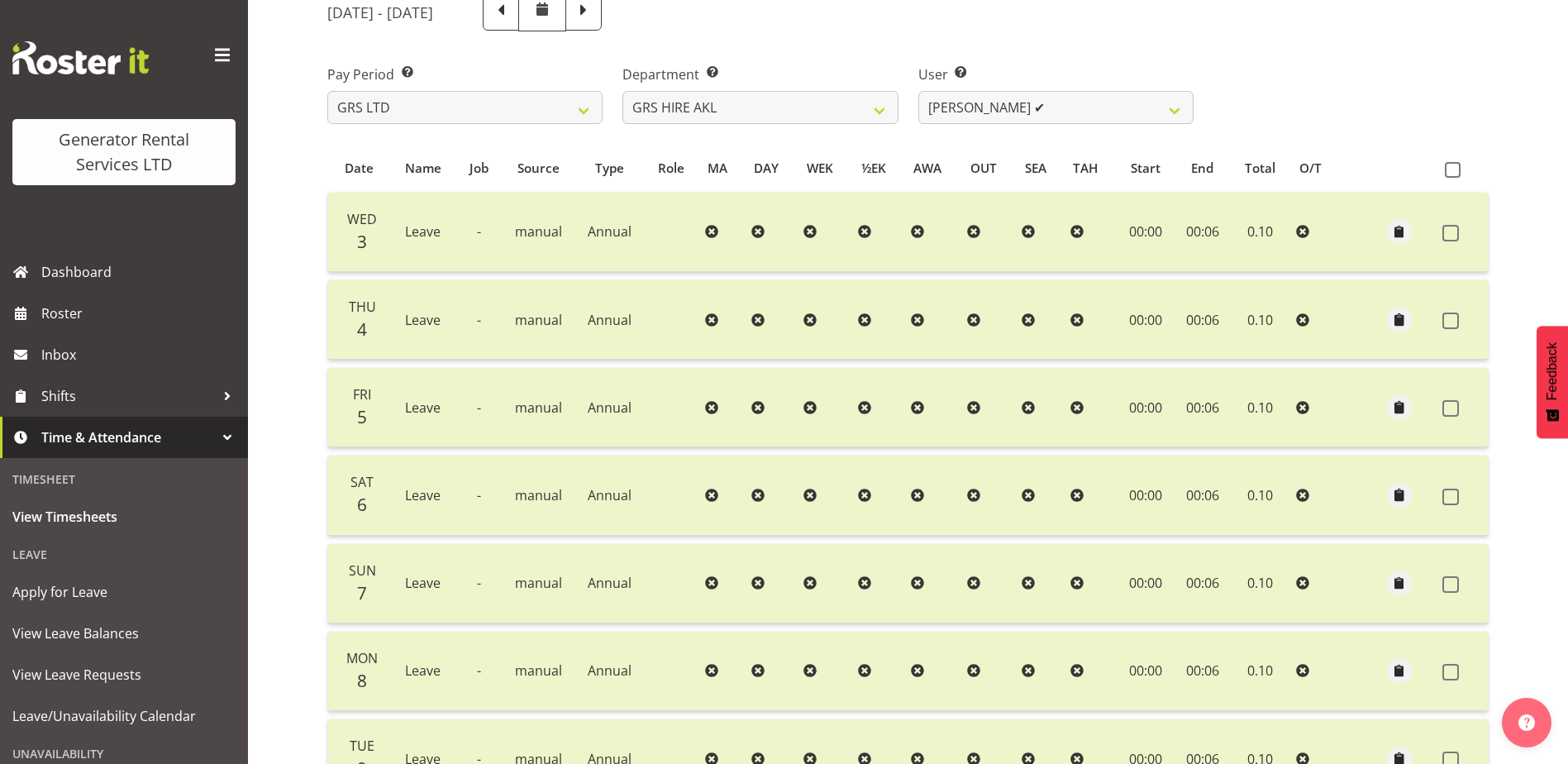
scroll to position [73, 0]
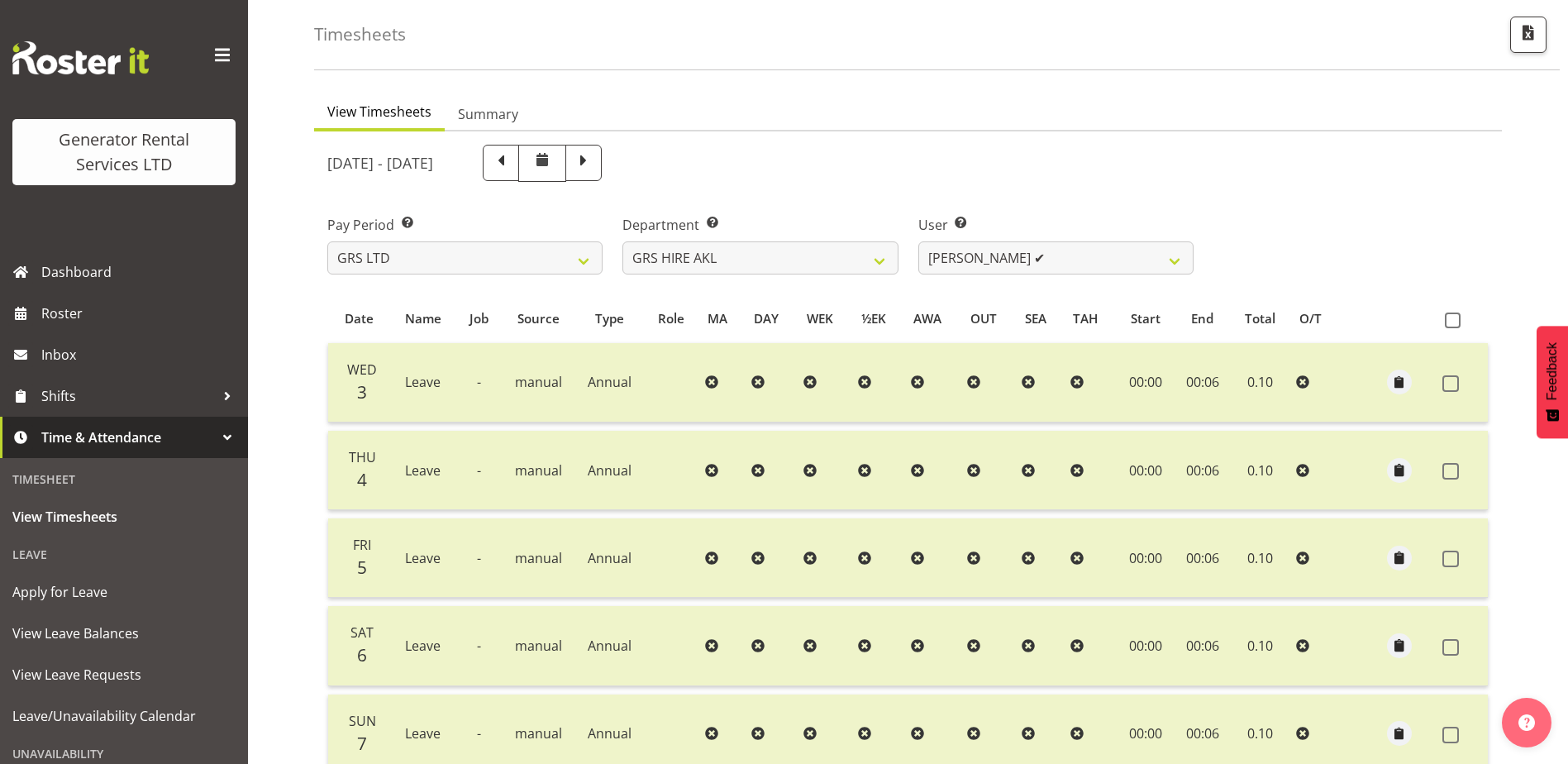
click at [1143, 278] on div "User Select user. Note: This is filtered down by the previous two drop-down ite…" at bounding box center [1056, 238] width 295 height 93
click at [1159, 246] on select "Aaron Naish ✔ Brandon Adonis ✔ Brendan (Paris) Jordan ✔ Caleb Phillips ✔ Carl S…" at bounding box center [1055, 257] width 275 height 33
select select "166"
click at [918, 241] on select "Aaron Naish ✔ Brandon Adonis ✔ Brendan (Paris) Jordan ✔ Caleb Phillips ✔ Carl S…" at bounding box center [1055, 257] width 275 height 33
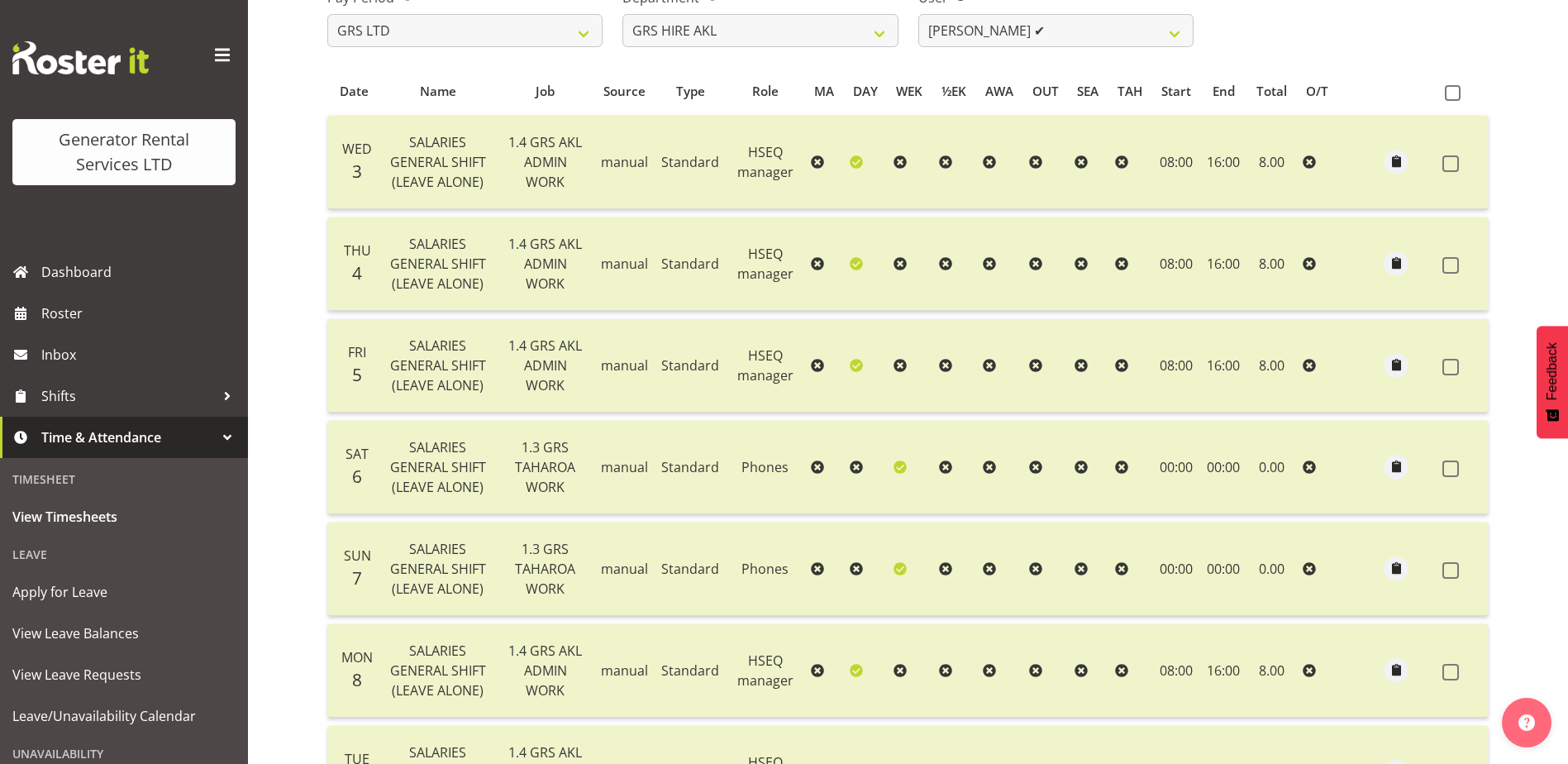
scroll to position [419, 0]
